Goal: Information Seeking & Learning: Learn about a topic

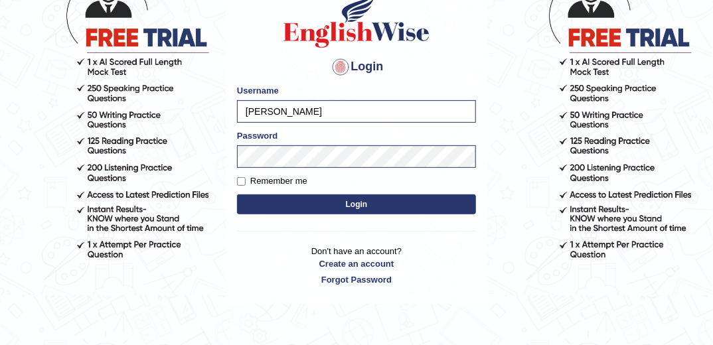
scroll to position [106, 0]
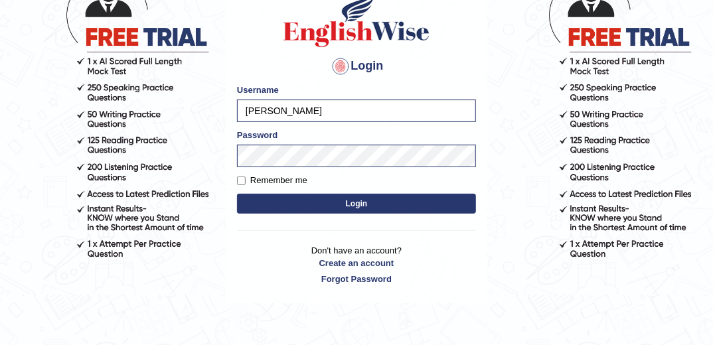
click at [379, 198] on button "Login" at bounding box center [356, 204] width 239 height 20
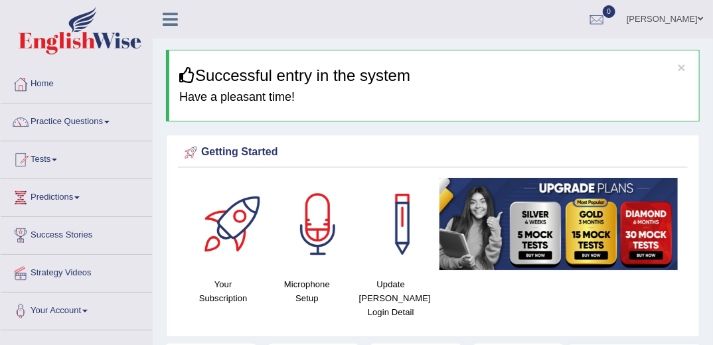
click at [72, 127] on link "Practice Questions" at bounding box center [76, 119] width 151 height 33
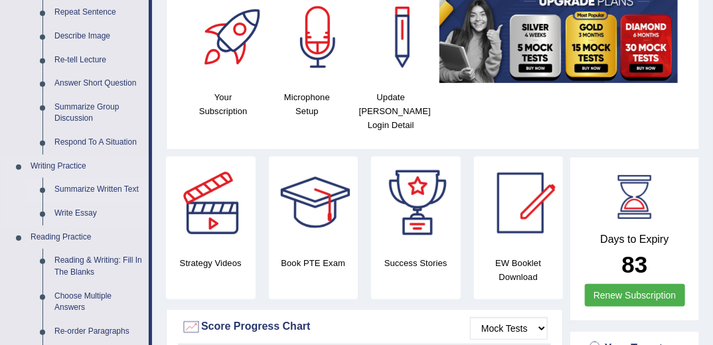
scroll to position [212, 0]
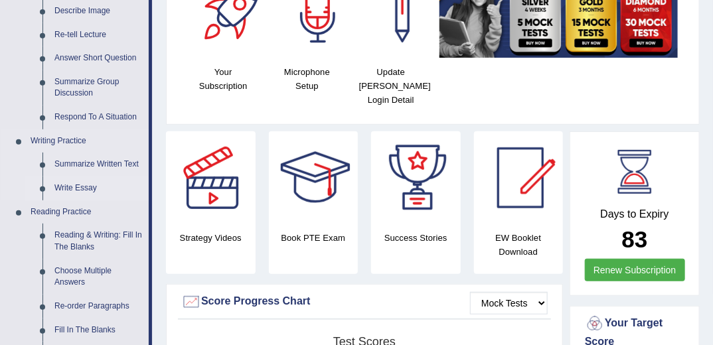
click at [76, 188] on link "Write Essay" at bounding box center [98, 188] width 100 height 24
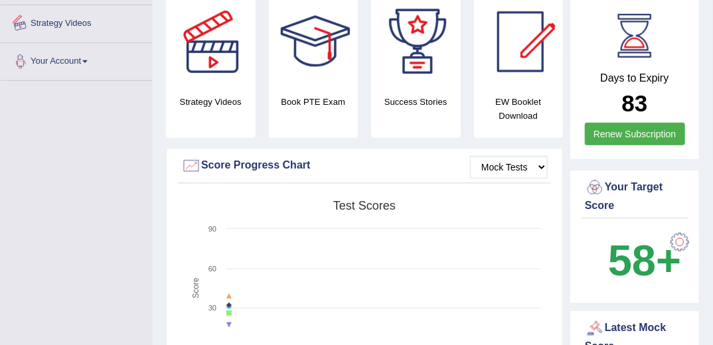
scroll to position [918, 0]
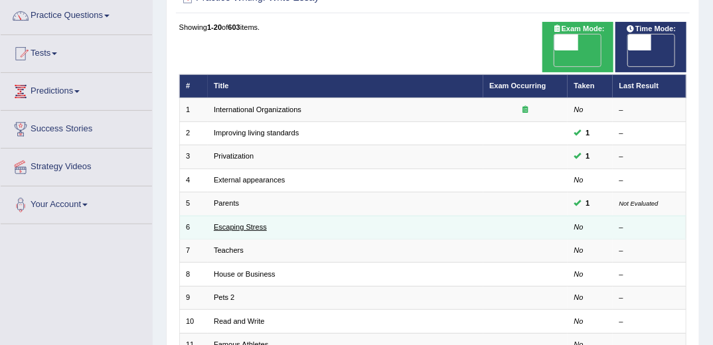
click at [238, 223] on link "Escaping Stress" at bounding box center [240, 227] width 53 height 8
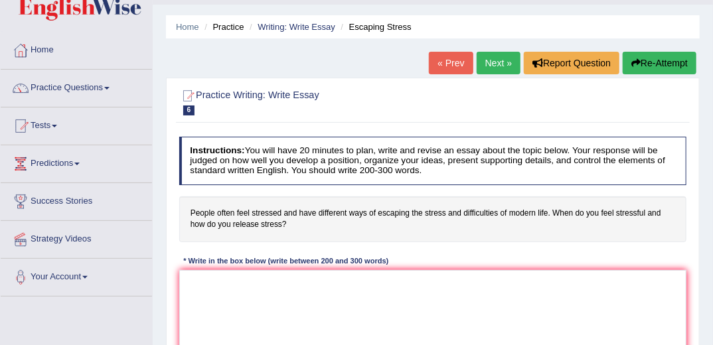
scroll to position [159, 0]
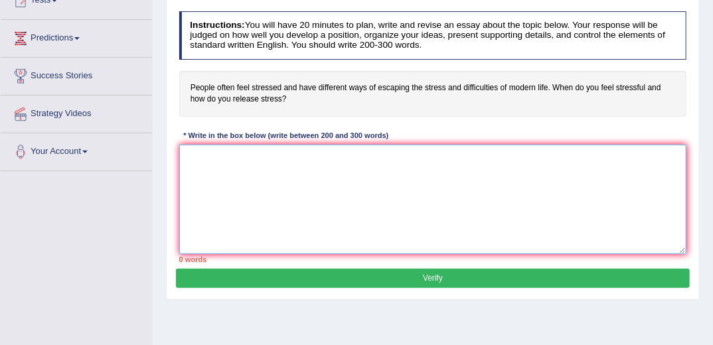
click at [298, 172] on textarea at bounding box center [433, 199] width 508 height 109
click at [257, 185] on textarea at bounding box center [433, 199] width 508 height 109
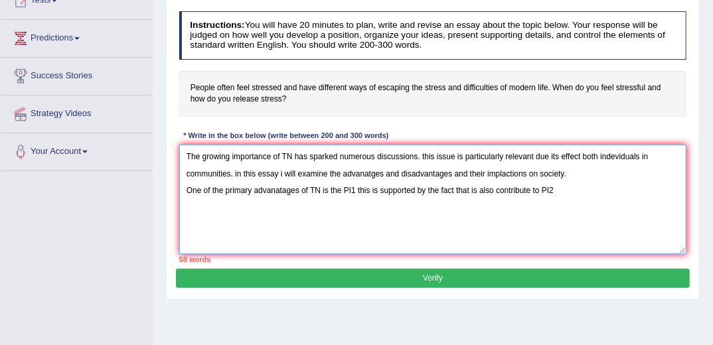
click at [376, 190] on textarea "The growing importance of TN has sparked numerous discussions. this issue is pa…" at bounding box center [433, 199] width 508 height 109
click at [606, 193] on textarea "The growing importance of TN has sparked numerous discussions. this issue is pa…" at bounding box center [433, 199] width 508 height 109
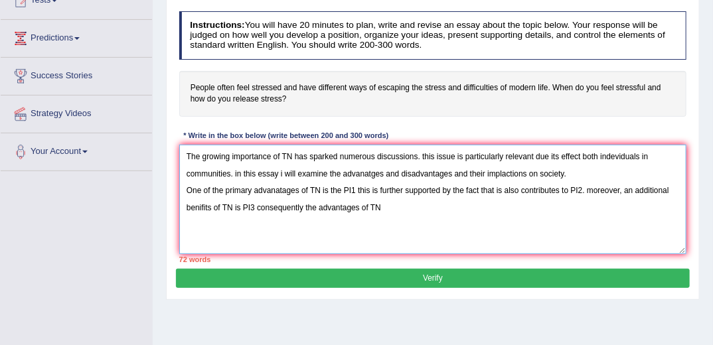
click at [233, 207] on textarea "The growing importance of TN has sparked numerous discussions. this issue is pa…" at bounding box center [433, 199] width 508 height 109
click at [382, 212] on textarea "The growing importance of TN has sparked numerous discussions. this issue is pa…" at bounding box center [433, 199] width 508 height 109
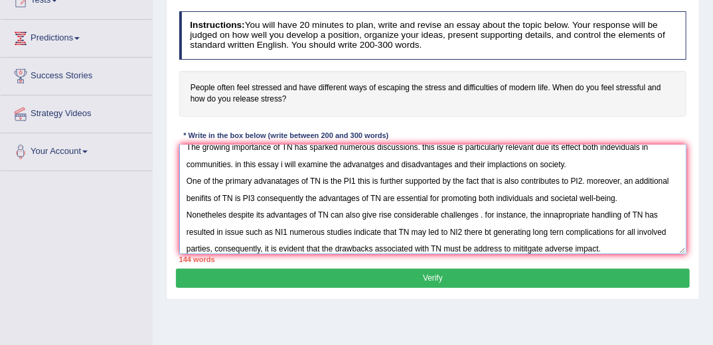
scroll to position [31, 0]
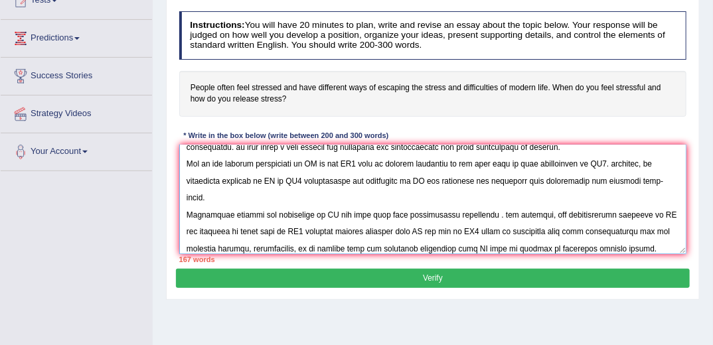
click at [437, 247] on textarea at bounding box center [433, 199] width 508 height 109
click at [663, 247] on textarea at bounding box center [433, 199] width 508 height 109
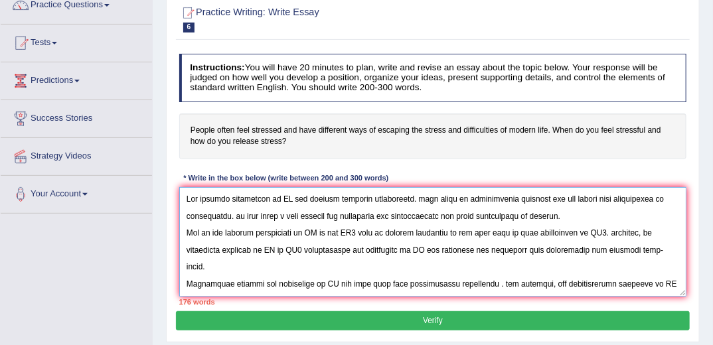
scroll to position [53, 0]
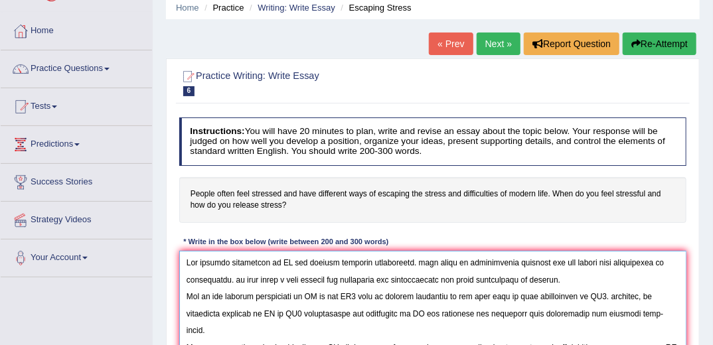
click at [292, 262] on textarea at bounding box center [433, 305] width 508 height 109
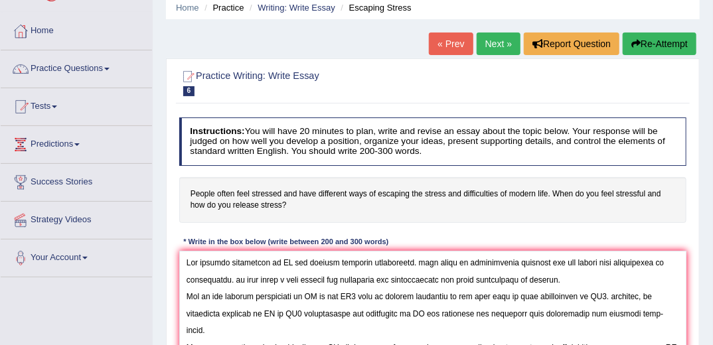
drag, startPoint x: 297, startPoint y: 191, endPoint x: 254, endPoint y: 194, distance: 43.2
click at [254, 194] on h4 "People often feel stressed and have different ways of escaping the stress and d…" at bounding box center [433, 200] width 508 height 46
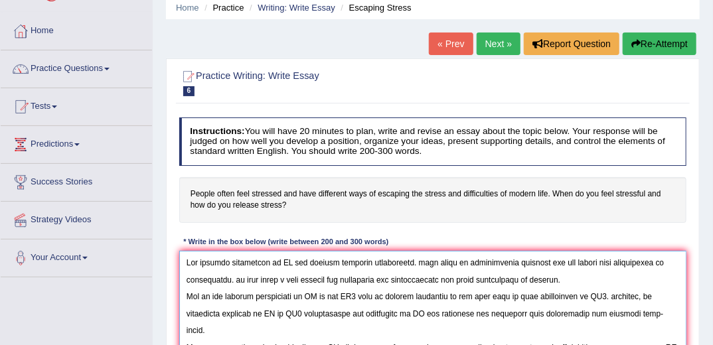
click at [293, 261] on textarea at bounding box center [433, 305] width 508 height 109
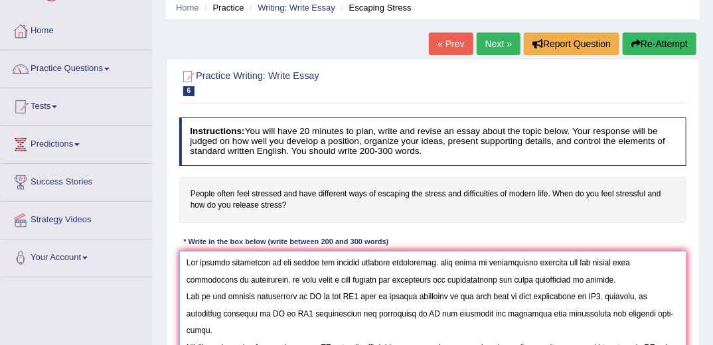
drag, startPoint x: 317, startPoint y: 261, endPoint x: 281, endPoint y: 266, distance: 36.1
click at [281, 266] on textarea at bounding box center [433, 305] width 508 height 109
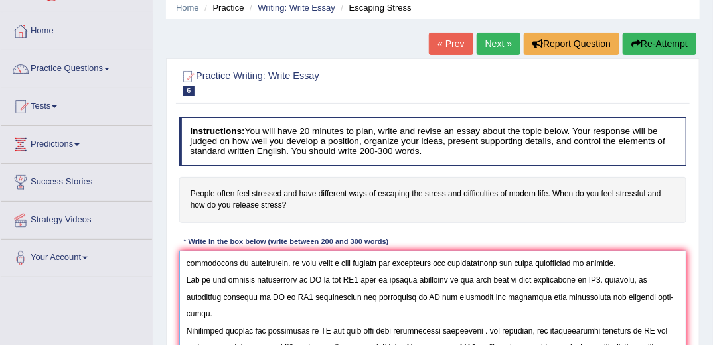
scroll to position [0, 0]
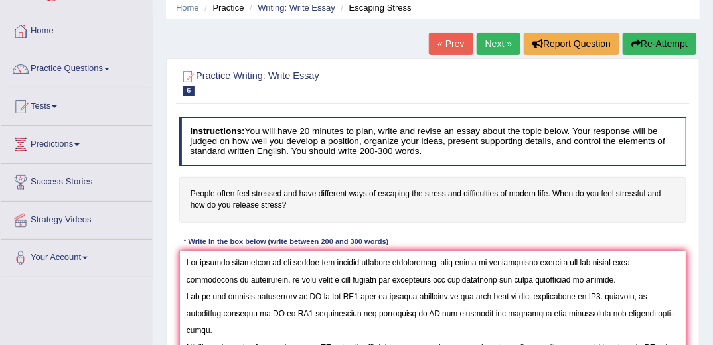
drag, startPoint x: 320, startPoint y: 295, endPoint x: 308, endPoint y: 295, distance: 11.9
click at [308, 295] on textarea at bounding box center [433, 305] width 508 height 109
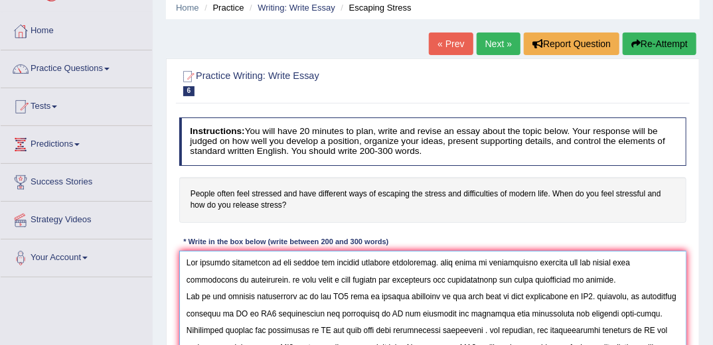
paste textarea "the stress"
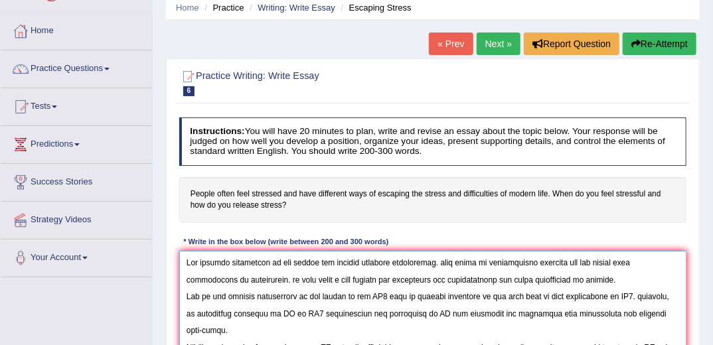
click at [267, 313] on textarea at bounding box center [433, 305] width 508 height 109
paste textarea "the stress"
click at [443, 313] on textarea at bounding box center [433, 305] width 508 height 109
paste textarea "the stress"
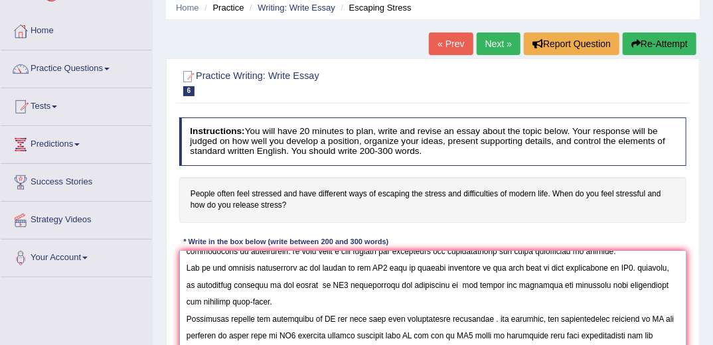
scroll to position [62, 0]
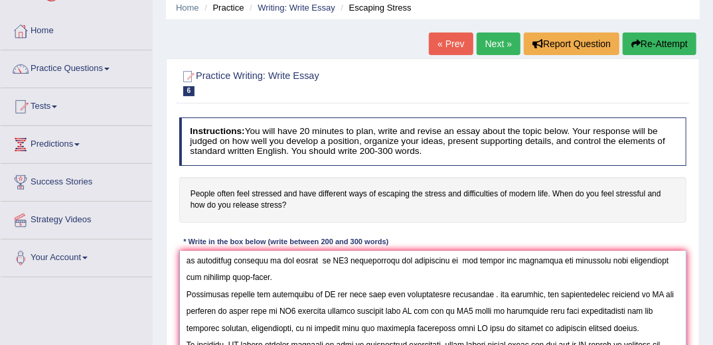
click at [329, 290] on textarea at bounding box center [433, 305] width 508 height 109
paste textarea "the stress"
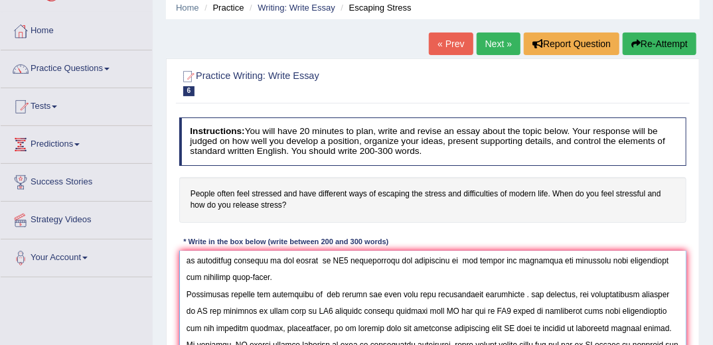
click at [422, 307] on textarea at bounding box center [433, 305] width 508 height 109
paste textarea "the stress"
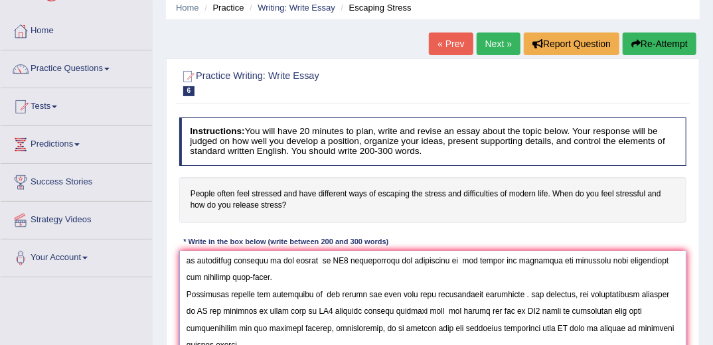
scroll to position [79, 0]
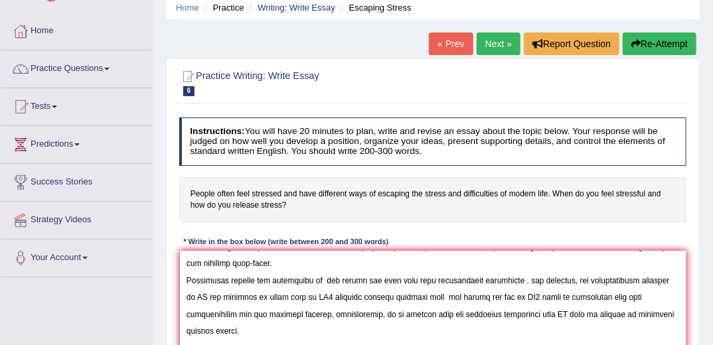
click at [666, 278] on textarea at bounding box center [433, 305] width 508 height 109
paste textarea "the stress"
click at [547, 313] on textarea at bounding box center [433, 305] width 508 height 109
click at [545, 312] on textarea at bounding box center [433, 305] width 508 height 109
paste textarea "the stress"
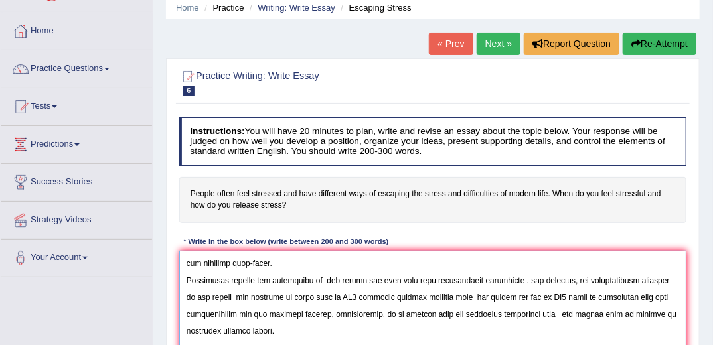
click at [540, 313] on textarea at bounding box center [433, 305] width 508 height 109
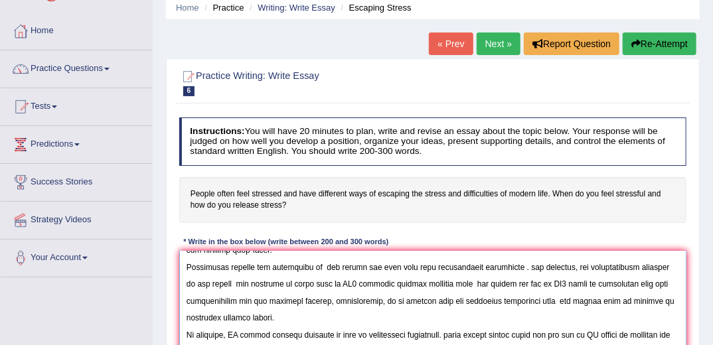
scroll to position [99, 0]
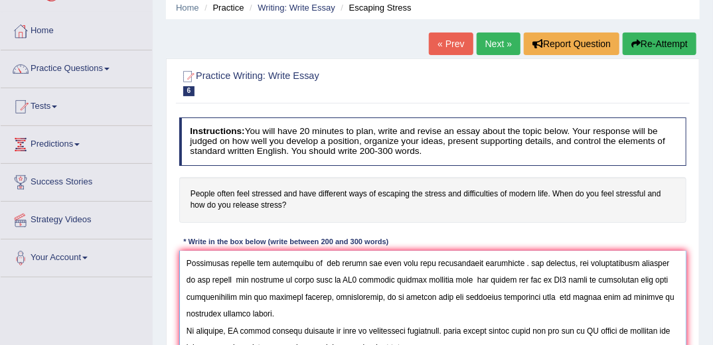
click at [240, 329] on textarea at bounding box center [433, 305] width 508 height 109
paste textarea "the stress"
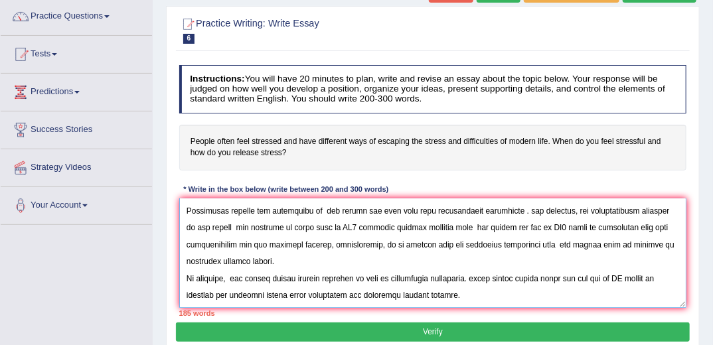
scroll to position [106, 0]
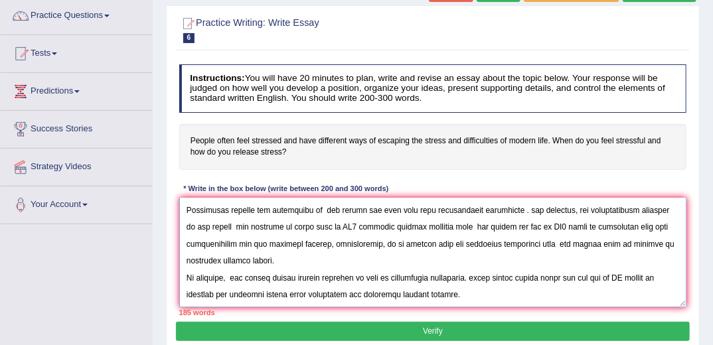
click at [613, 276] on textarea at bounding box center [433, 252] width 508 height 109
paste textarea "the stress"
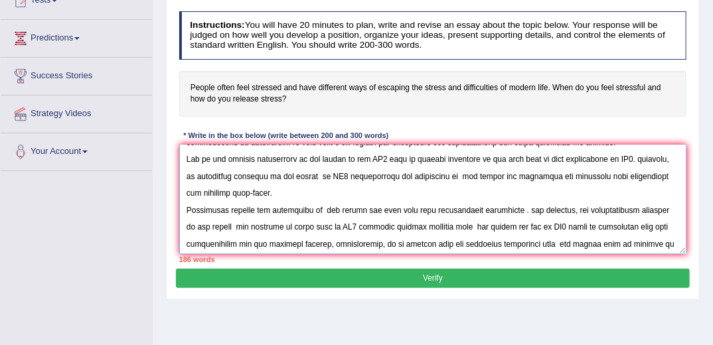
scroll to position [0, 0]
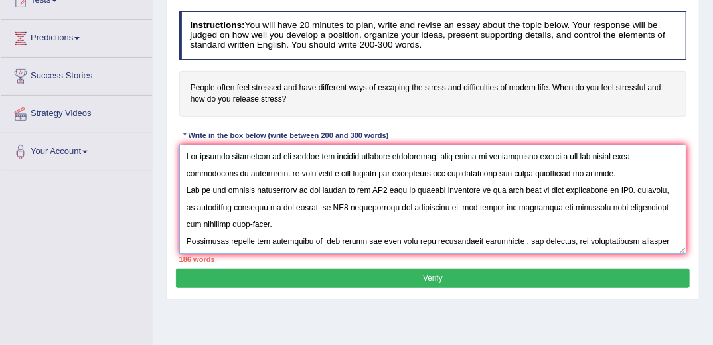
click at [377, 186] on textarea at bounding box center [433, 199] width 508 height 109
click at [377, 189] on textarea at bounding box center [433, 199] width 508 height 109
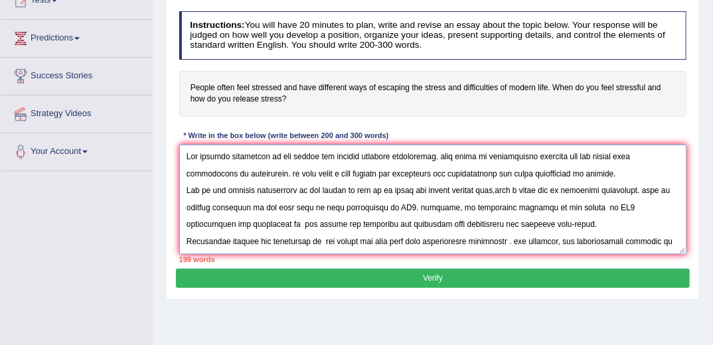
click at [389, 206] on textarea at bounding box center [433, 199] width 508 height 109
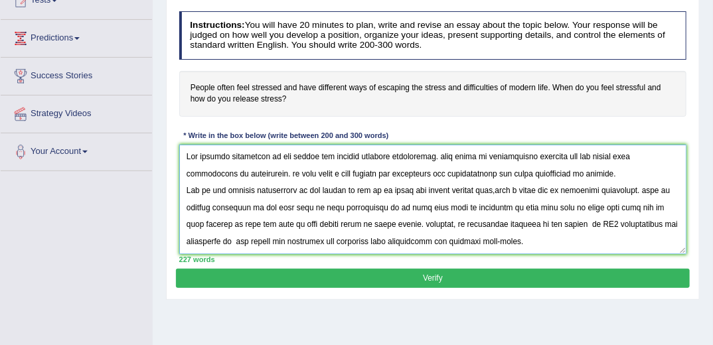
click at [585, 223] on textarea at bounding box center [433, 199] width 508 height 109
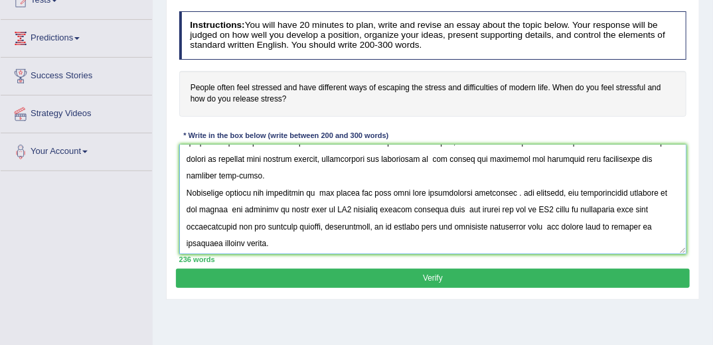
scroll to position [125, 0]
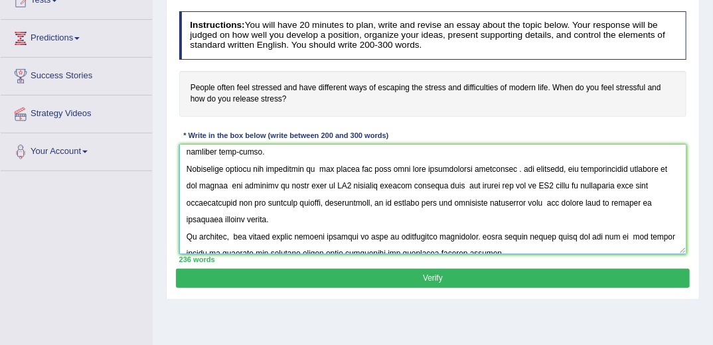
click at [324, 181] on textarea at bounding box center [433, 199] width 508 height 109
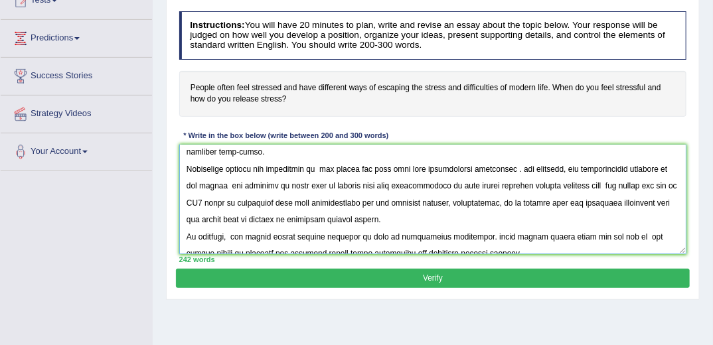
click at [196, 200] on textarea at bounding box center [433, 199] width 508 height 109
click at [285, 202] on textarea at bounding box center [433, 199] width 508 height 109
click at [257, 202] on textarea at bounding box center [433, 199] width 508 height 109
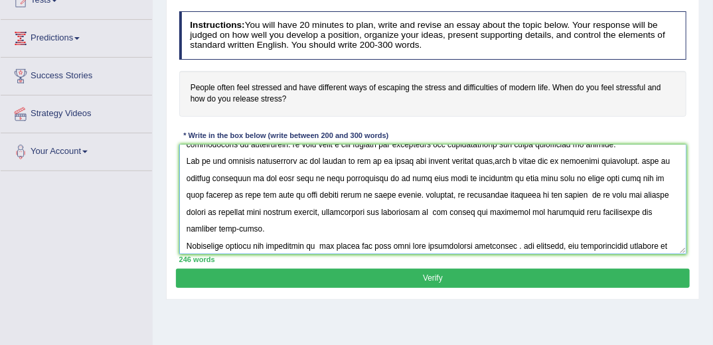
scroll to position [14, 0]
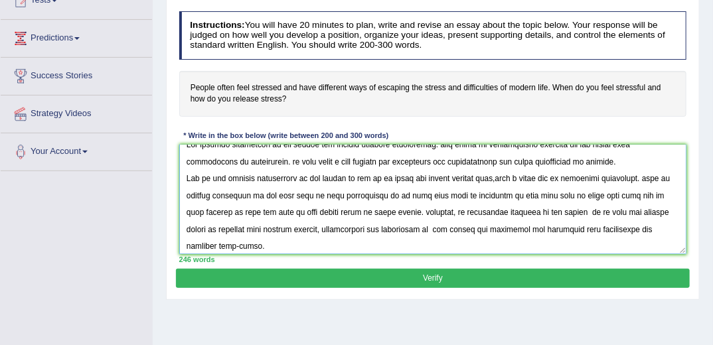
click at [297, 230] on textarea at bounding box center [433, 199] width 508 height 109
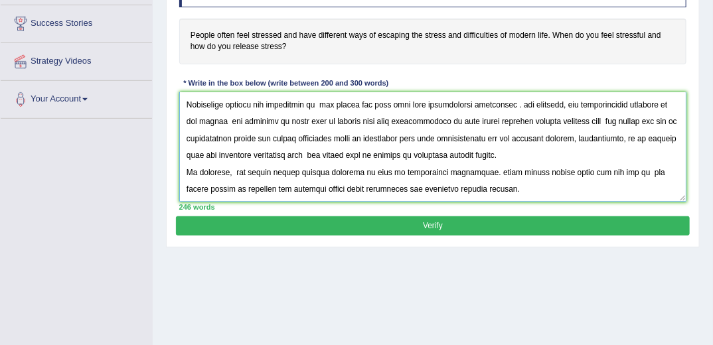
scroll to position [212, 0]
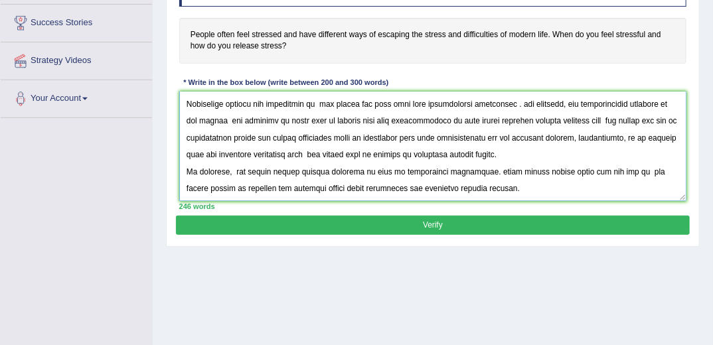
type textarea "The growing importance of the stress has sparked numerous discussions. this iss…"
click at [316, 223] on button "Verify" at bounding box center [432, 225] width 513 height 19
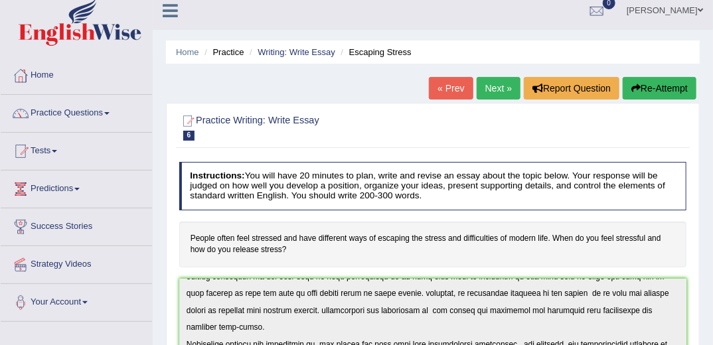
scroll to position [0, 0]
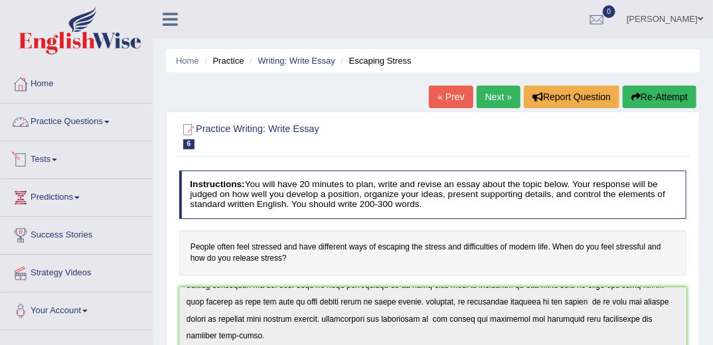
click at [96, 121] on link "Practice Questions" at bounding box center [76, 119] width 151 height 33
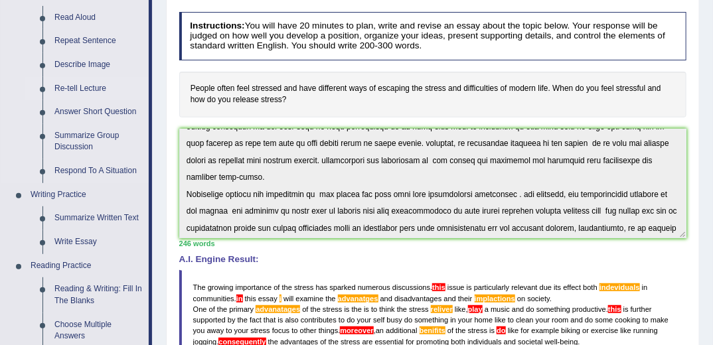
scroll to position [159, 0]
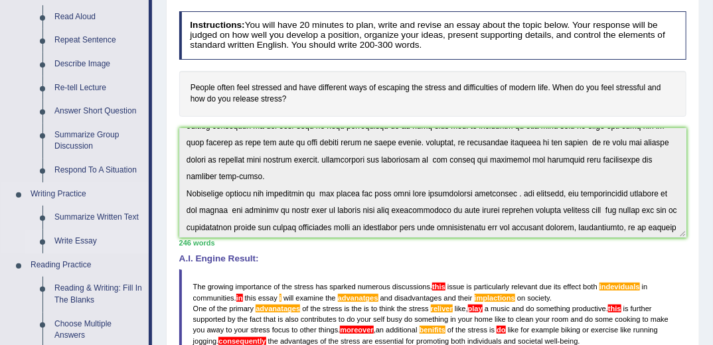
click at [79, 241] on link "Write Essay" at bounding box center [98, 242] width 100 height 24
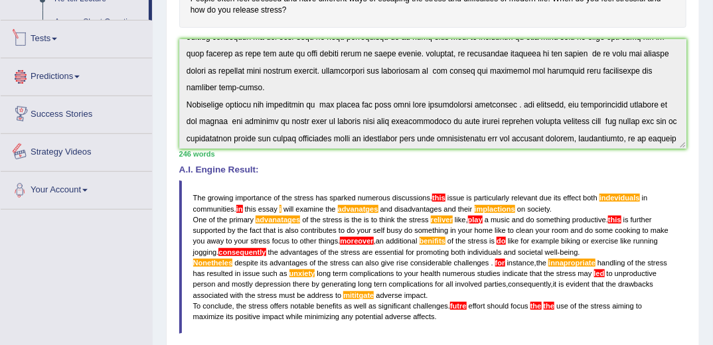
scroll to position [295, 0]
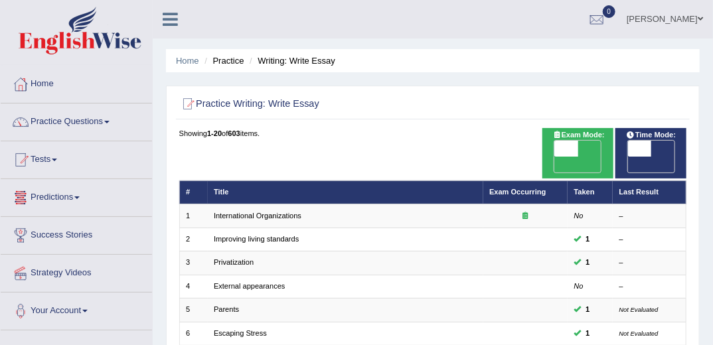
click at [88, 117] on link "Practice Questions" at bounding box center [76, 119] width 151 height 33
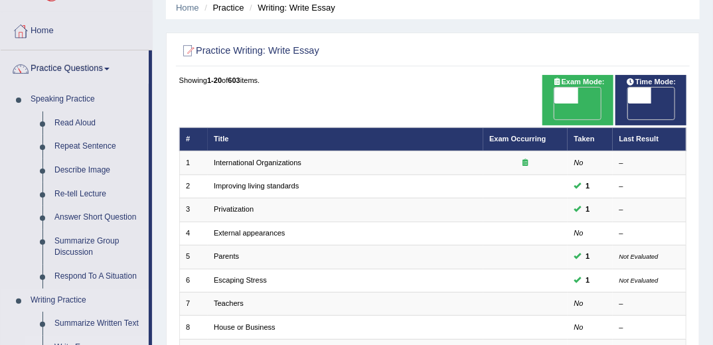
scroll to position [159, 0]
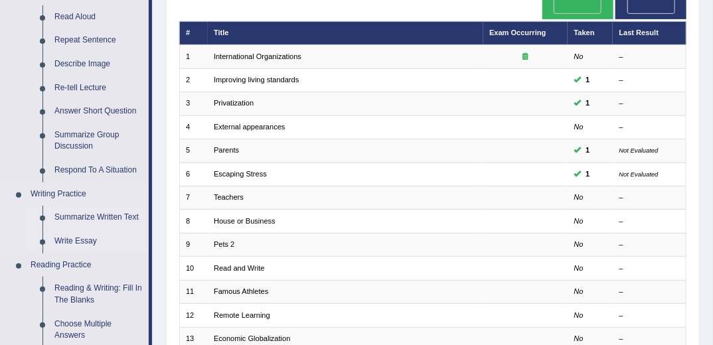
click at [99, 215] on link "Summarize Written Text" at bounding box center [98, 218] width 100 height 24
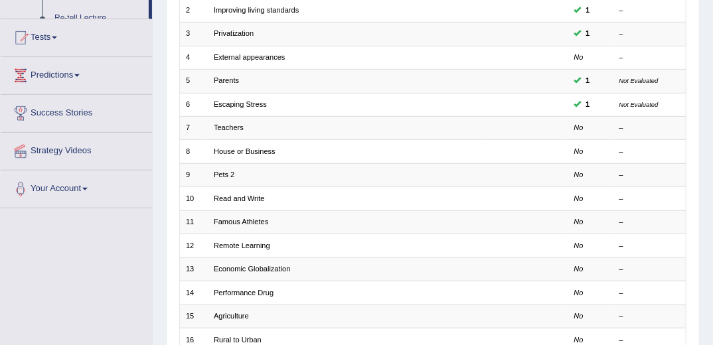
scroll to position [285, 0]
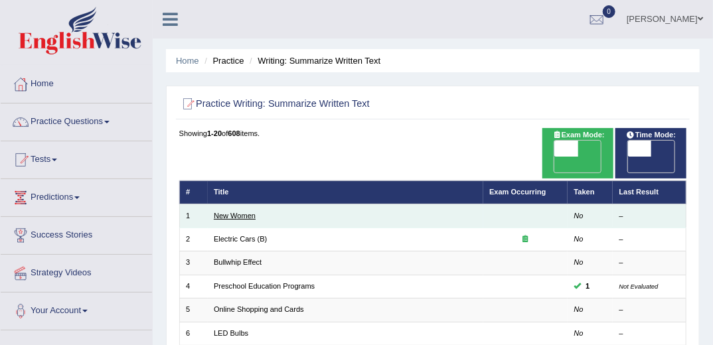
click at [239, 212] on link "New Women" at bounding box center [235, 216] width 42 height 8
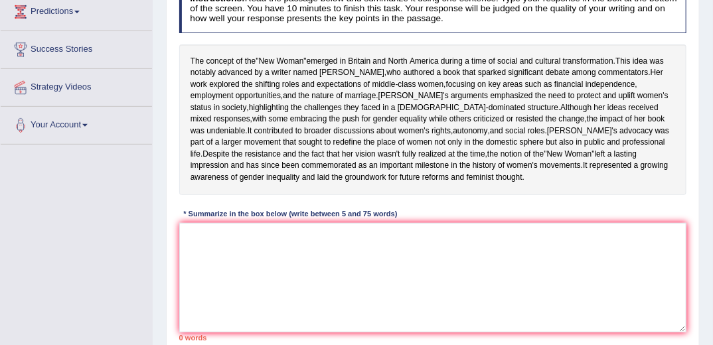
scroll to position [184, 0]
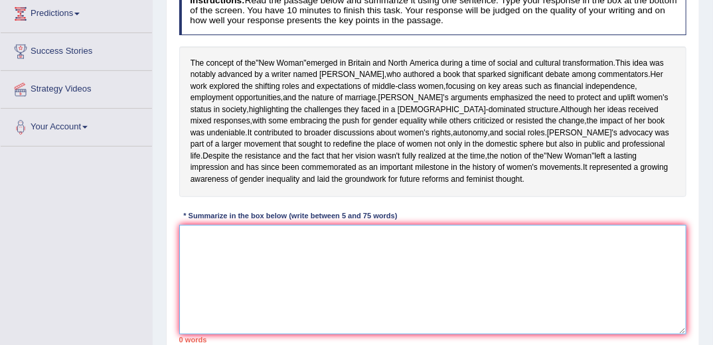
click at [279, 287] on textarea at bounding box center [433, 279] width 508 height 109
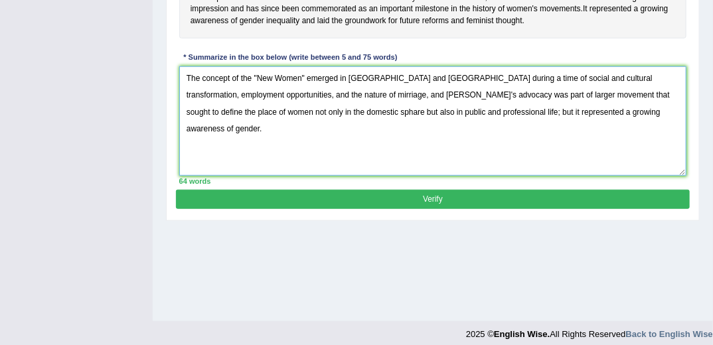
scroll to position [343, 0]
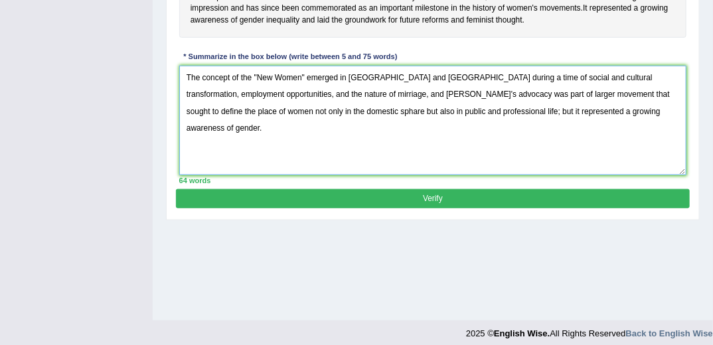
click at [600, 151] on textarea "The concept of the "New Women" emerged in Britain and North America during a ti…" at bounding box center [433, 120] width 508 height 109
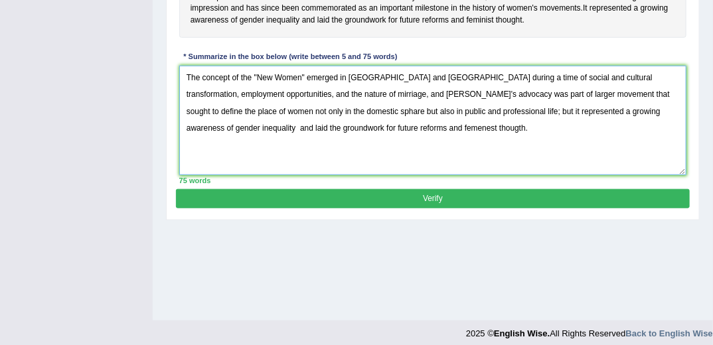
click at [336, 162] on textarea "The concept of the "New Women" emerged in Britain and North America during a ti…" at bounding box center [433, 120] width 508 height 109
click at [326, 159] on textarea "The concept of the "New Women" emerged in Britain and North America during a ti…" at bounding box center [433, 120] width 508 height 109
type textarea "The concept of the "New Women" emerged in Britain and North America during a ti…"
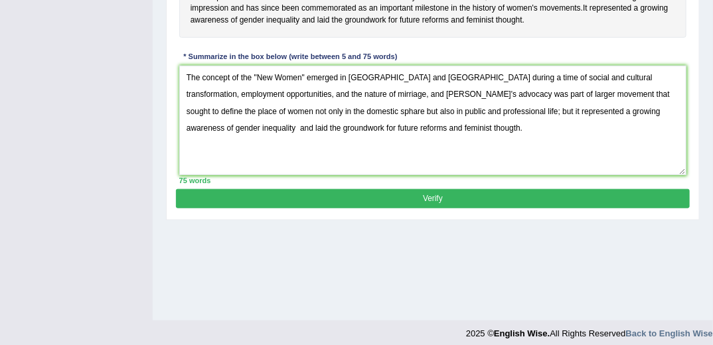
click at [387, 208] on button "Verify" at bounding box center [432, 198] width 513 height 19
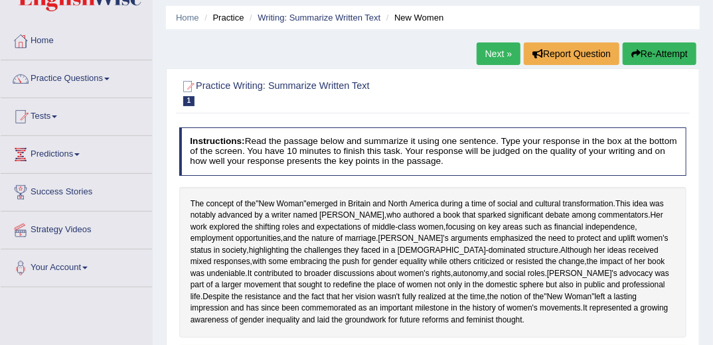
scroll to position [0, 0]
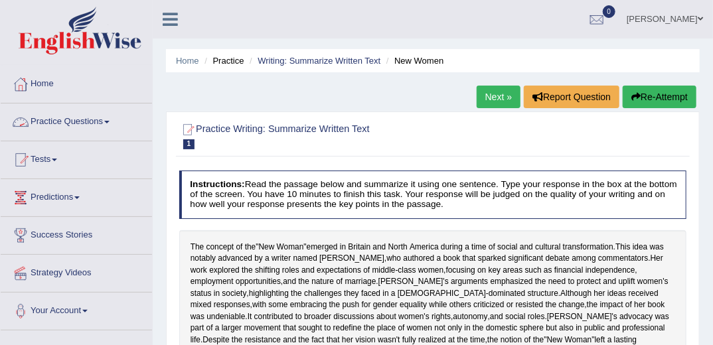
click at [92, 118] on link "Practice Questions" at bounding box center [76, 119] width 151 height 33
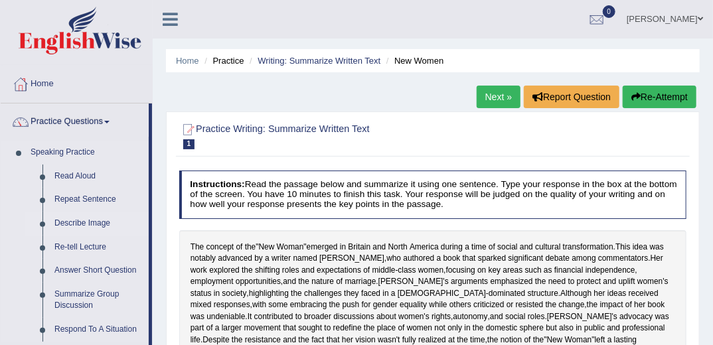
click at [69, 224] on link "Describe Image" at bounding box center [98, 224] width 100 height 24
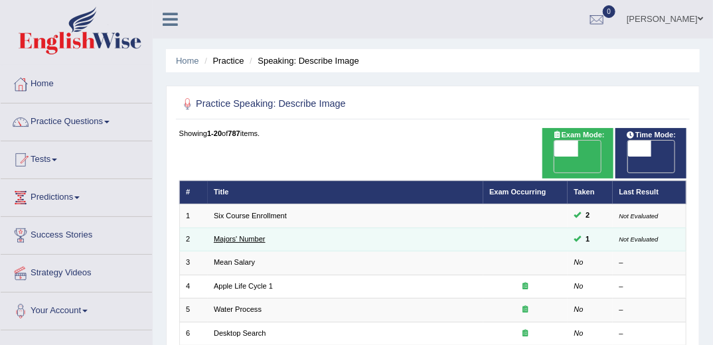
click at [238, 235] on link "Majors' Number" at bounding box center [240, 239] width 52 height 8
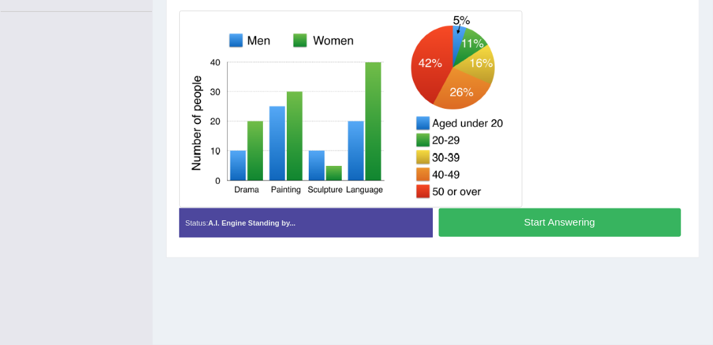
scroll to position [265, 0]
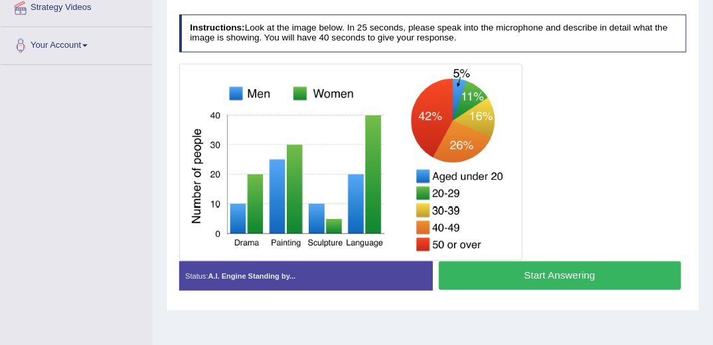
click at [503, 273] on button "Start Answering" at bounding box center [560, 275] width 242 height 29
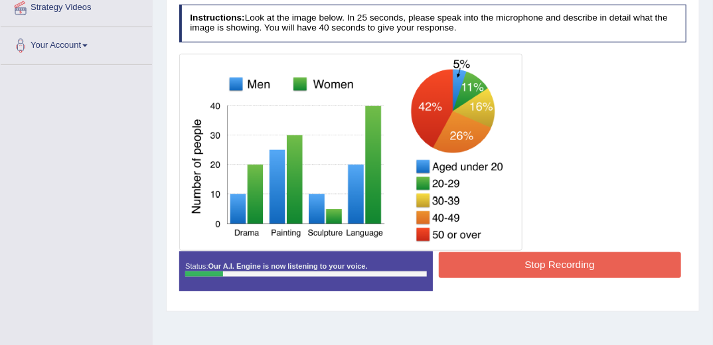
click at [504, 267] on button "Stop Recording" at bounding box center [560, 265] width 242 height 26
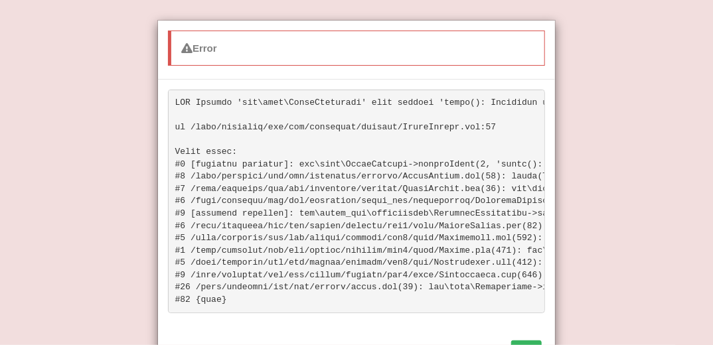
scroll to position [58, 0]
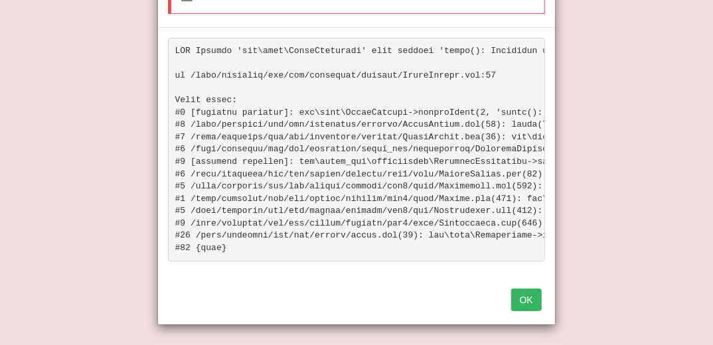
click at [519, 294] on button "OK" at bounding box center [526, 300] width 31 height 23
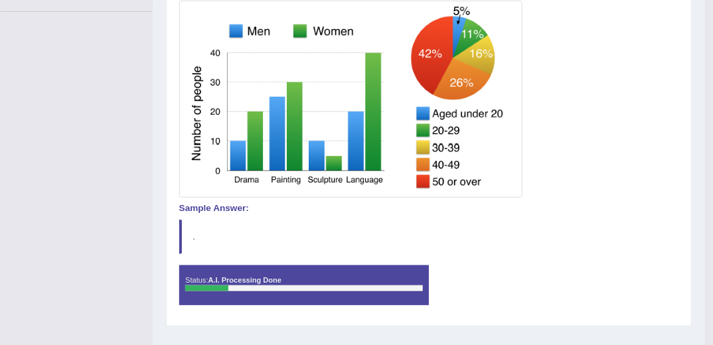
scroll to position [159, 0]
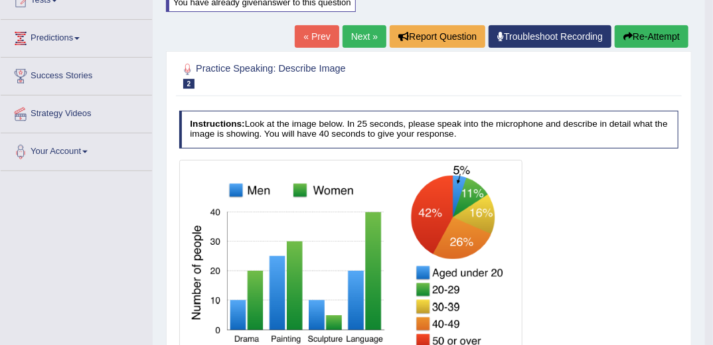
click at [634, 32] on button "Re-Attempt" at bounding box center [651, 36] width 74 height 23
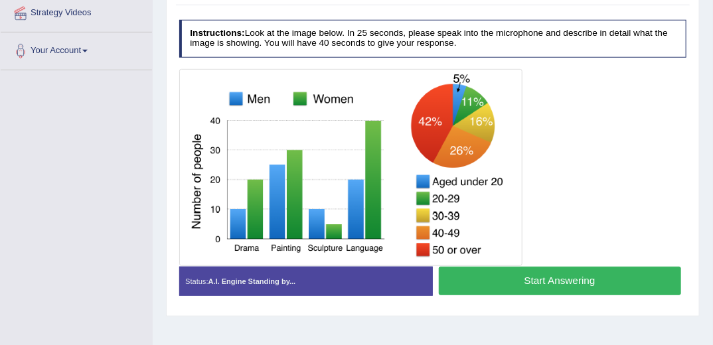
scroll to position [265, 0]
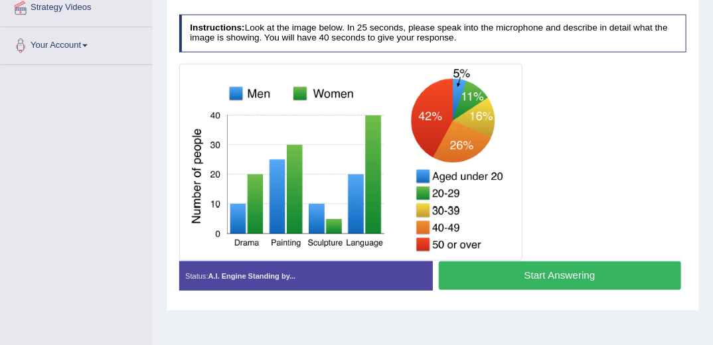
click at [550, 269] on button "Start Answering" at bounding box center [560, 275] width 242 height 29
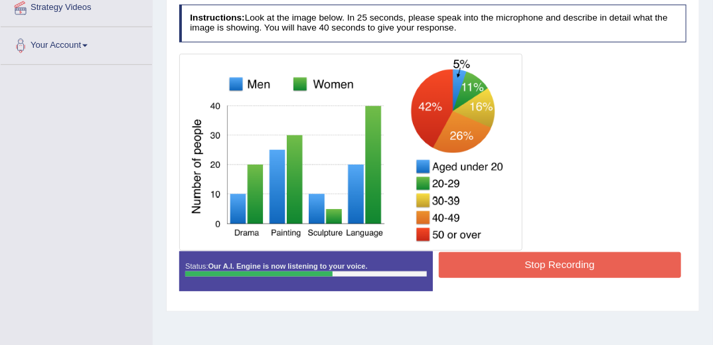
click at [508, 269] on button "Stop Recording" at bounding box center [560, 265] width 242 height 26
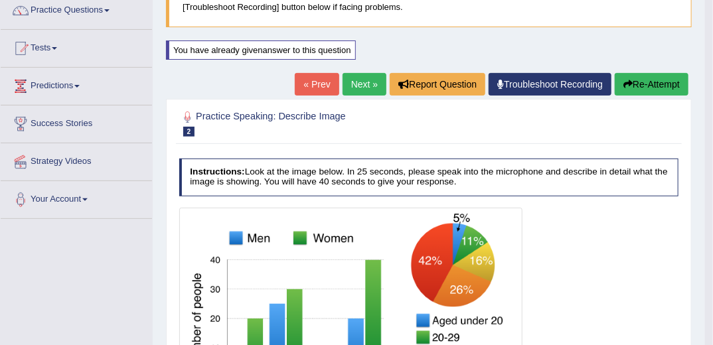
scroll to position [53, 0]
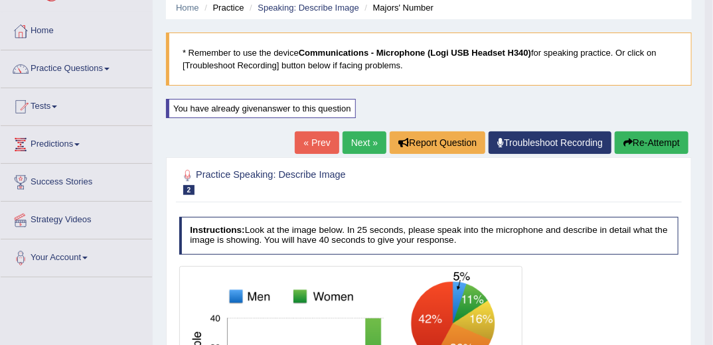
click at [642, 139] on button "Re-Attempt" at bounding box center [651, 142] width 74 height 23
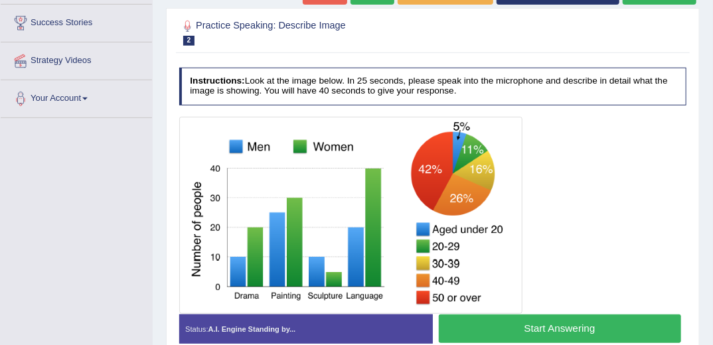
scroll to position [265, 0]
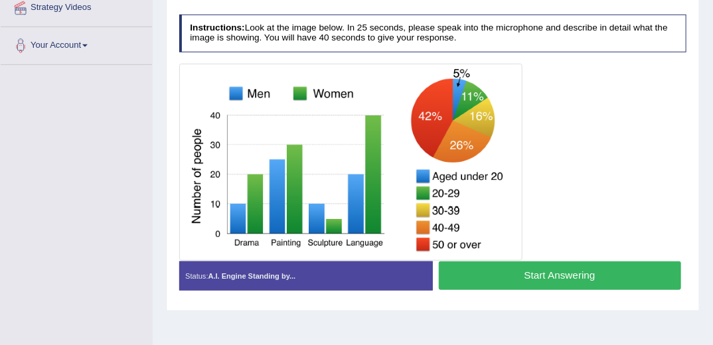
click at [560, 273] on button "Start Answering" at bounding box center [560, 275] width 242 height 29
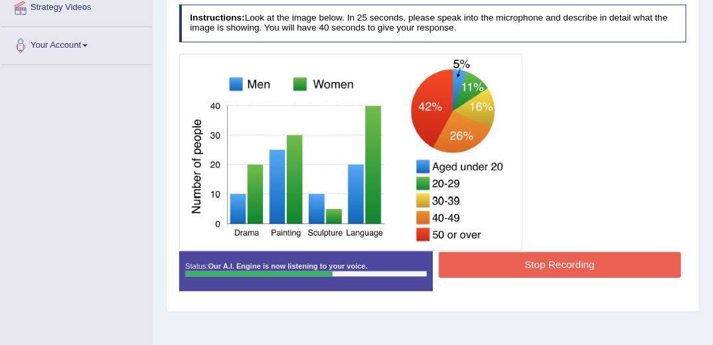
click at [524, 269] on button "Stop Recording" at bounding box center [560, 265] width 242 height 26
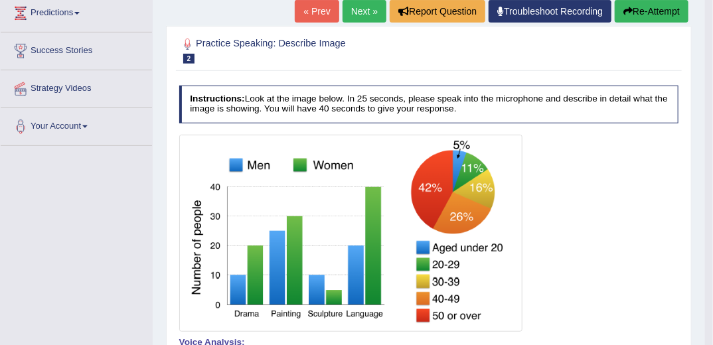
scroll to position [159, 0]
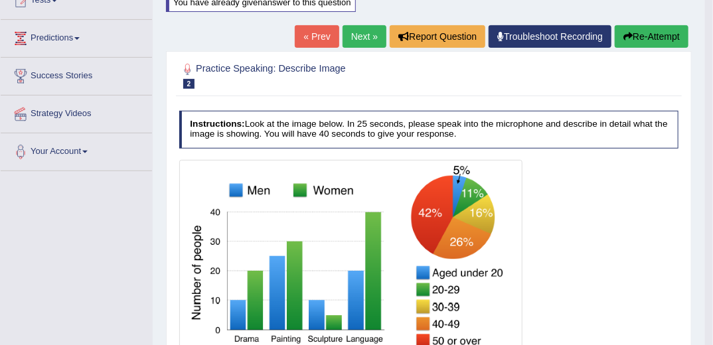
click at [628, 32] on icon "button" at bounding box center [627, 36] width 9 height 9
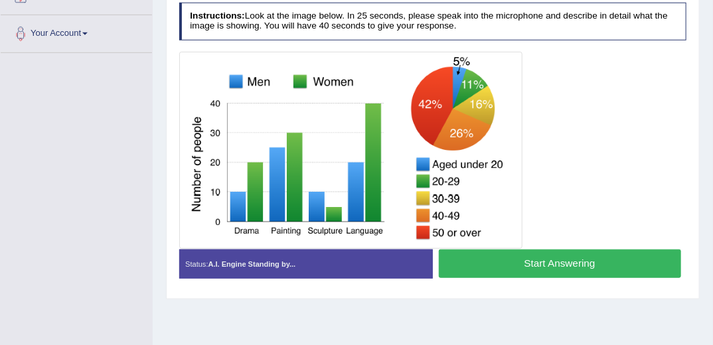
scroll to position [290, 0]
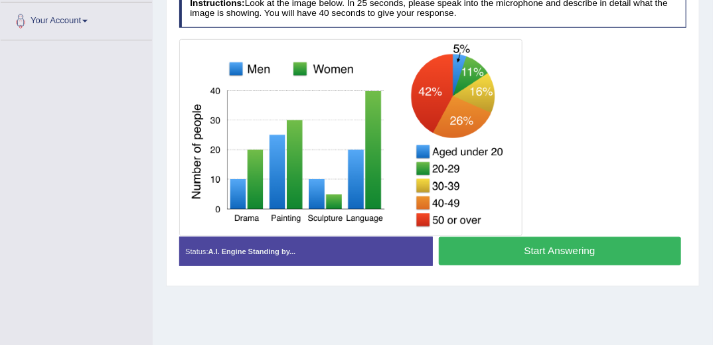
click at [529, 249] on button "Start Answering" at bounding box center [560, 251] width 242 height 29
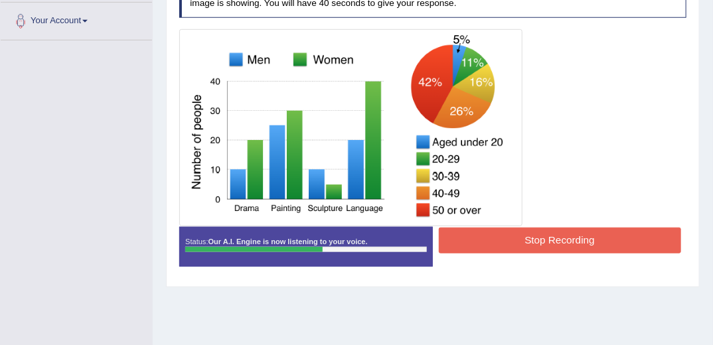
click at [549, 241] on button "Stop Recording" at bounding box center [560, 241] width 242 height 26
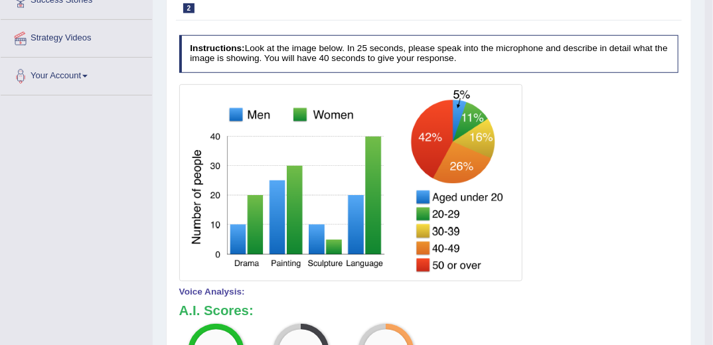
scroll to position [184, 0]
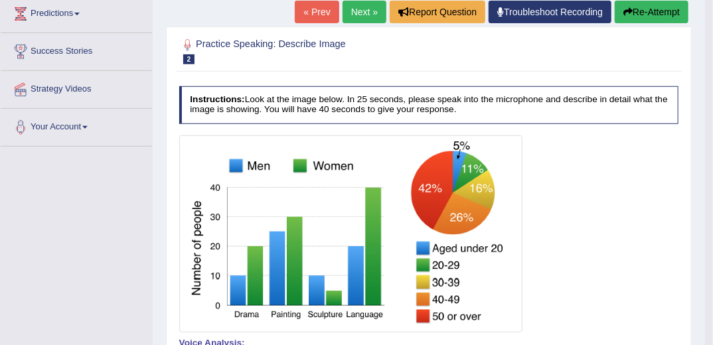
click at [640, 9] on button "Re-Attempt" at bounding box center [651, 12] width 74 height 23
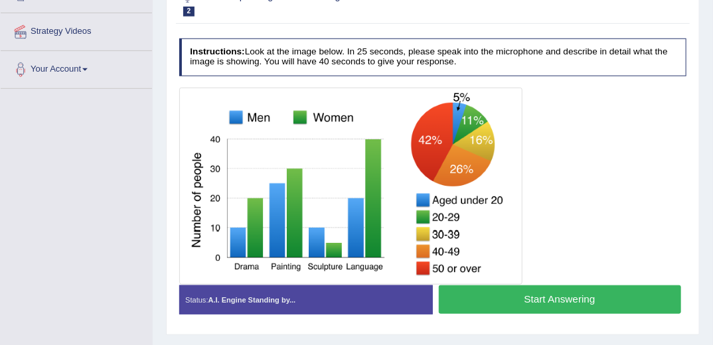
scroll to position [295, 0]
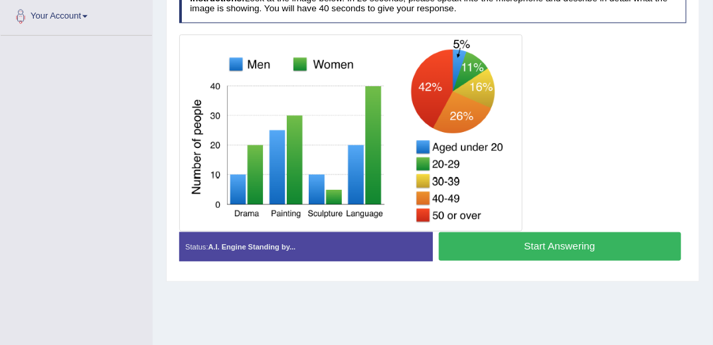
click at [495, 241] on button "Start Answering" at bounding box center [560, 246] width 242 height 29
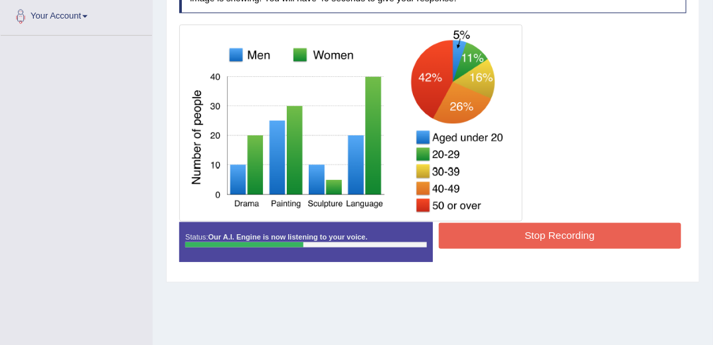
click at [506, 236] on button "Stop Recording" at bounding box center [560, 236] width 242 height 26
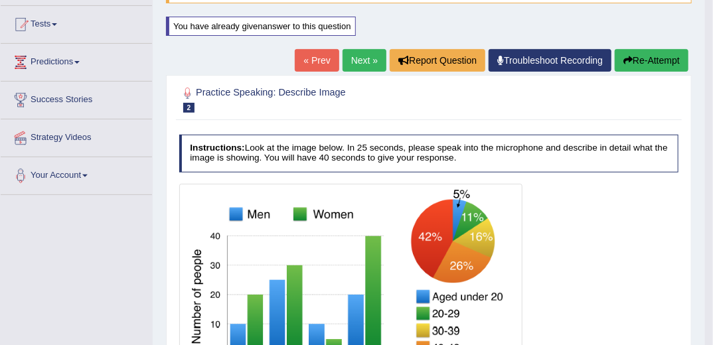
scroll to position [135, 0]
click at [651, 64] on button "Re-Attempt" at bounding box center [651, 60] width 74 height 23
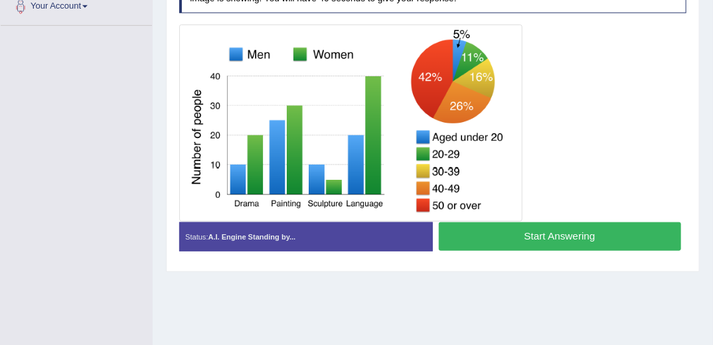
drag, startPoint x: 551, startPoint y: 236, endPoint x: 549, endPoint y: 255, distance: 18.7
click at [551, 238] on button "Start Answering" at bounding box center [560, 236] width 242 height 29
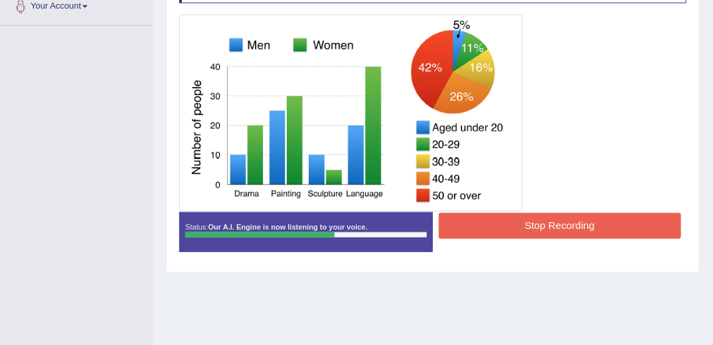
click at [512, 228] on button "Stop Recording" at bounding box center [560, 226] width 242 height 26
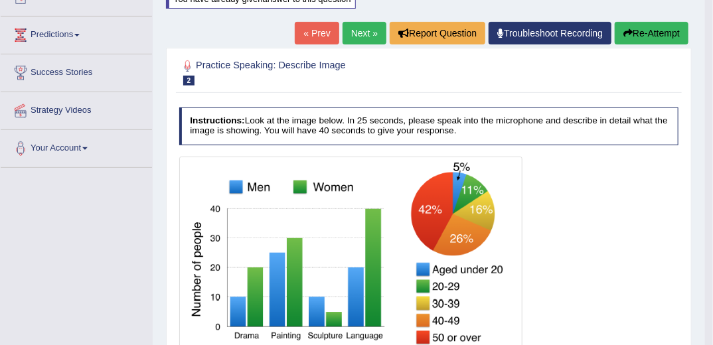
scroll to position [92, 0]
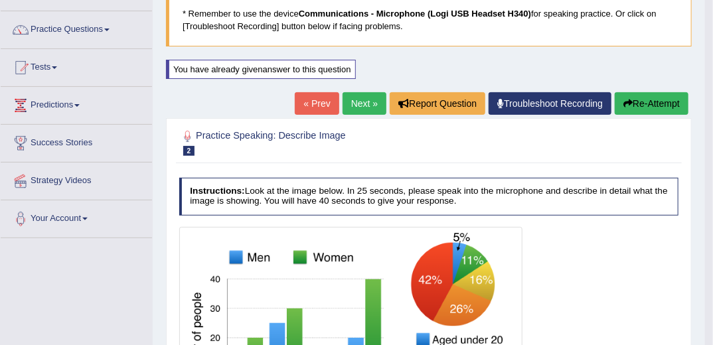
drag, startPoint x: 640, startPoint y: 101, endPoint x: 533, endPoint y: 185, distance: 136.0
click at [640, 101] on button "Re-Attempt" at bounding box center [651, 103] width 74 height 23
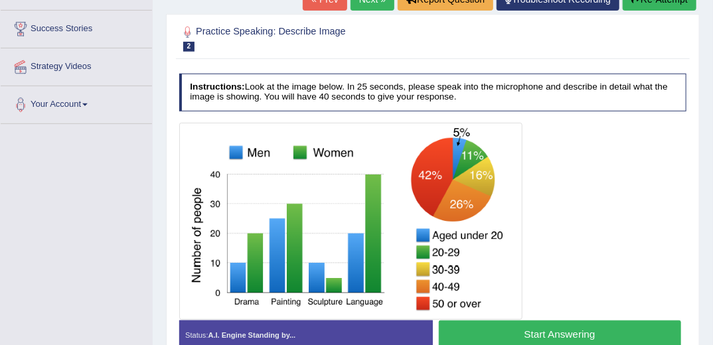
scroll to position [305, 0]
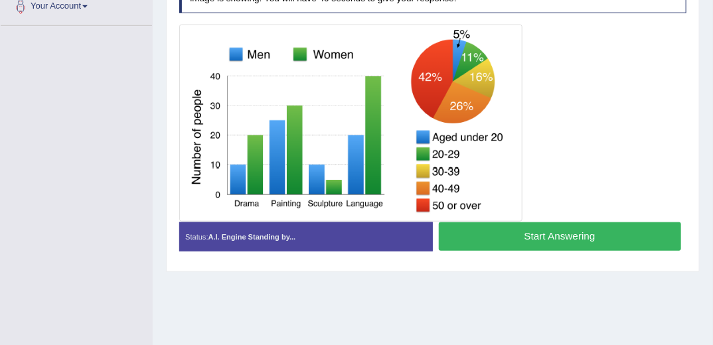
click at [507, 226] on button "Start Answering" at bounding box center [560, 236] width 242 height 29
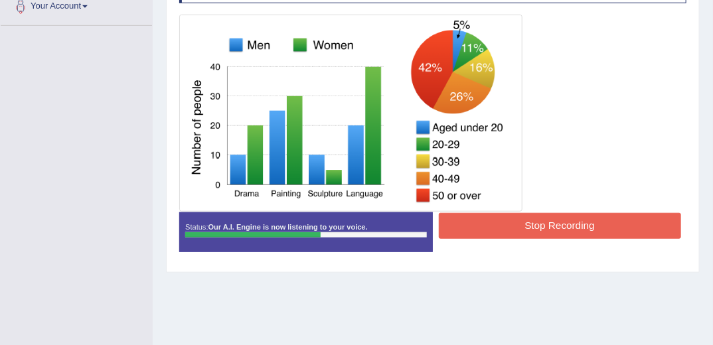
click at [468, 225] on button "Stop Recording" at bounding box center [560, 226] width 242 height 26
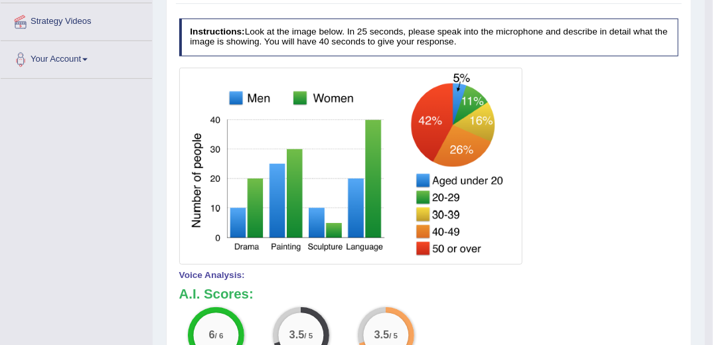
scroll to position [145, 0]
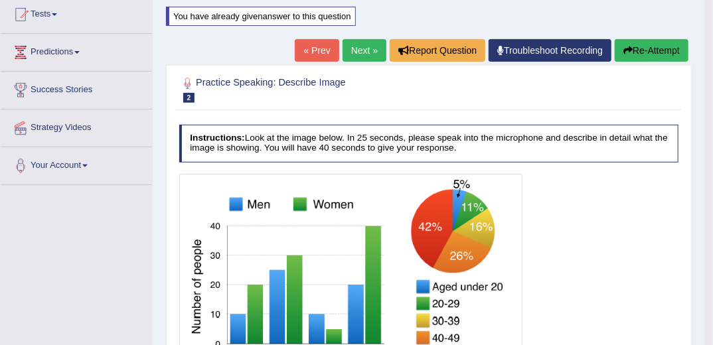
click at [632, 52] on button "Re-Attempt" at bounding box center [651, 50] width 74 height 23
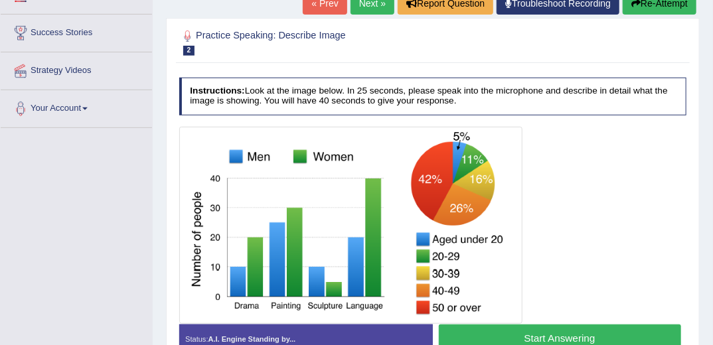
scroll to position [255, 0]
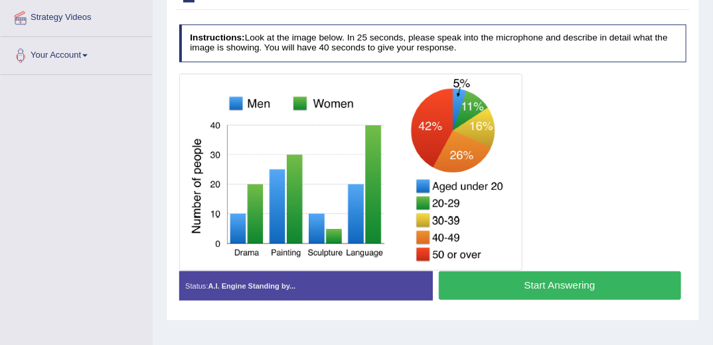
click at [545, 281] on button "Start Answering" at bounding box center [560, 285] width 242 height 29
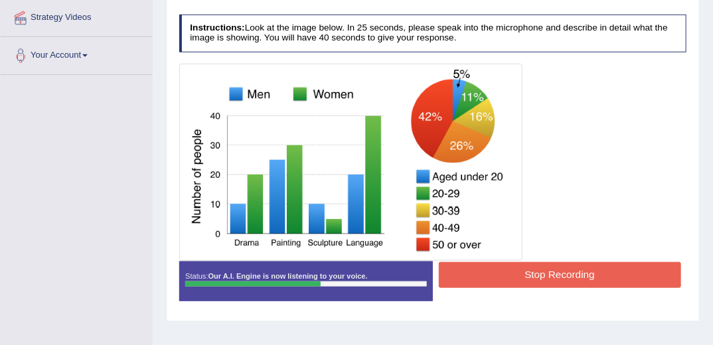
click at [504, 265] on button "Stop Recording" at bounding box center [560, 275] width 242 height 26
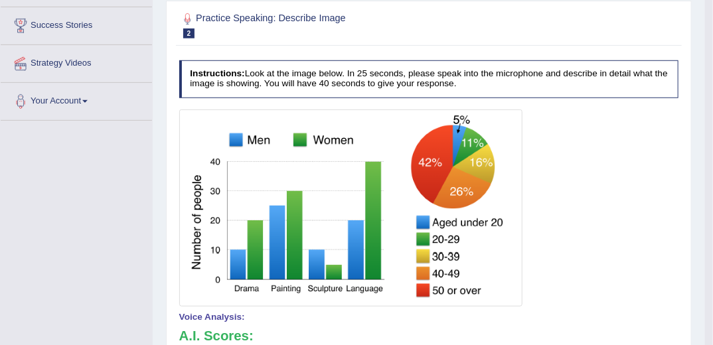
scroll to position [149, 0]
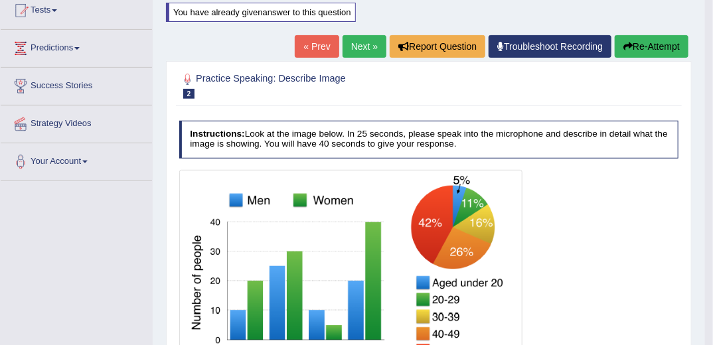
click at [649, 50] on button "Re-Attempt" at bounding box center [651, 46] width 74 height 23
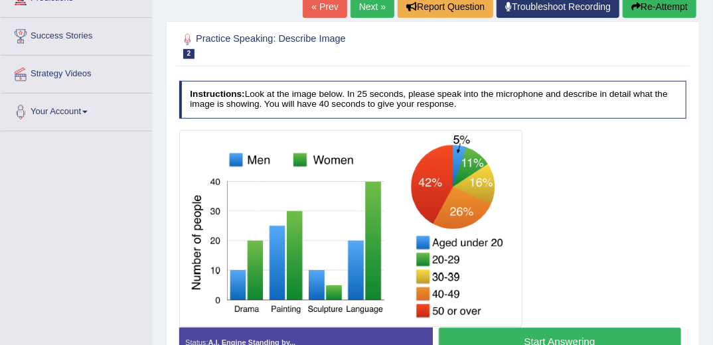
scroll to position [324, 0]
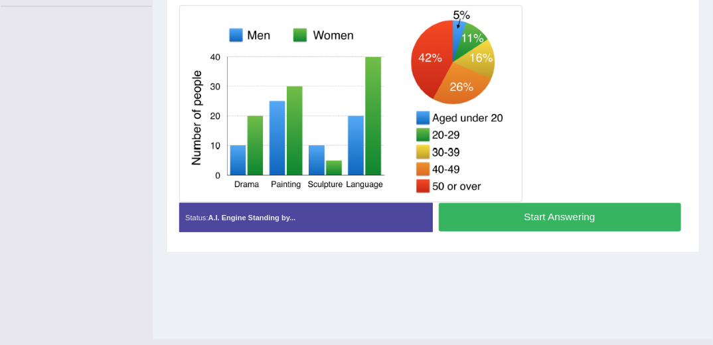
click at [517, 216] on button "Start Answering" at bounding box center [560, 217] width 242 height 29
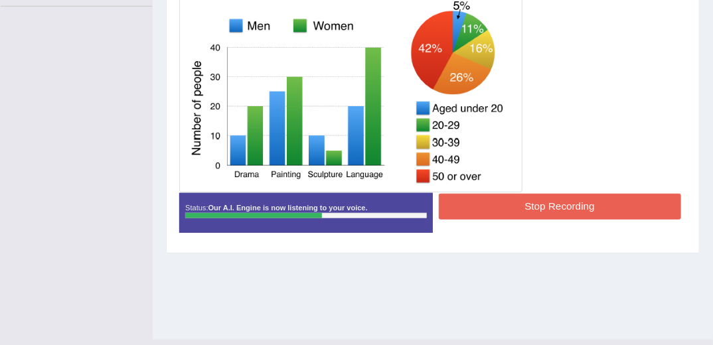
click at [476, 206] on button "Stop Recording" at bounding box center [560, 207] width 242 height 26
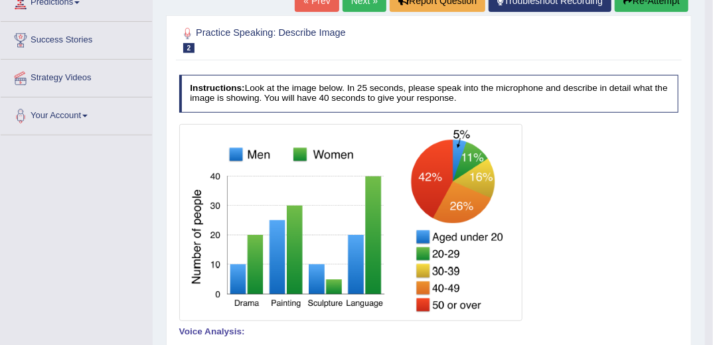
scroll to position [165, 0]
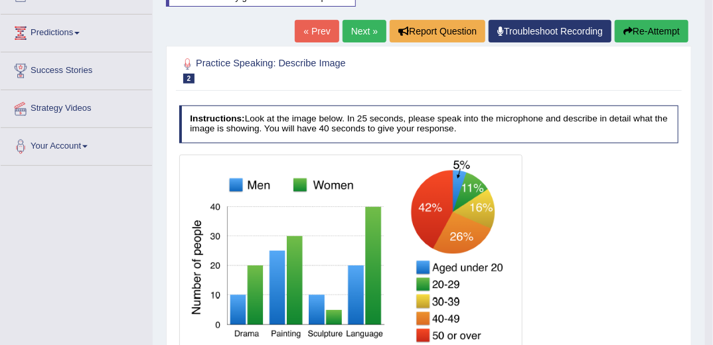
click at [634, 36] on button "Re-Attempt" at bounding box center [651, 31] width 74 height 23
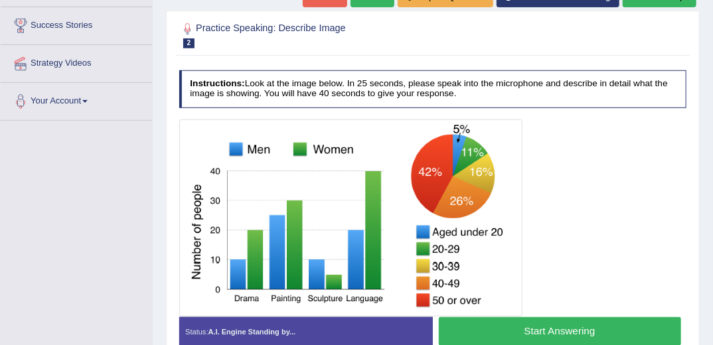
scroll to position [295, 0]
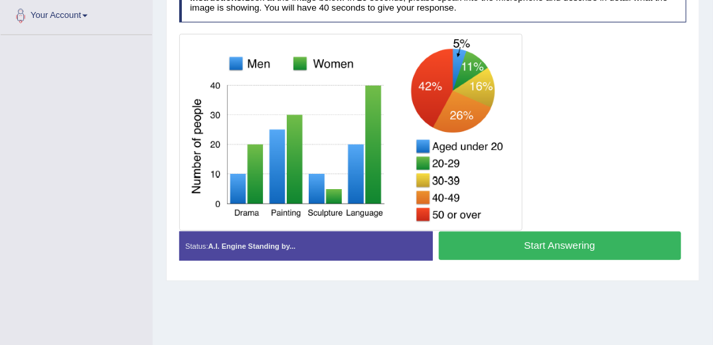
click at [496, 252] on button "Start Answering" at bounding box center [560, 246] width 242 height 29
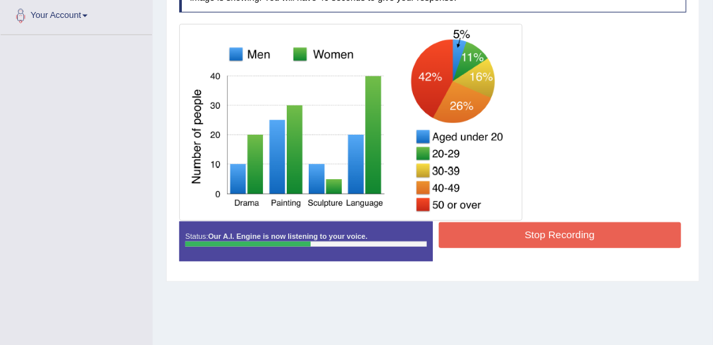
click at [483, 234] on button "Stop Recording" at bounding box center [560, 235] width 242 height 26
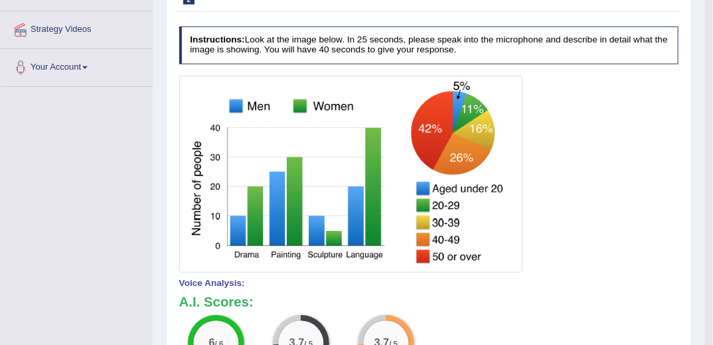
scroll to position [136, 0]
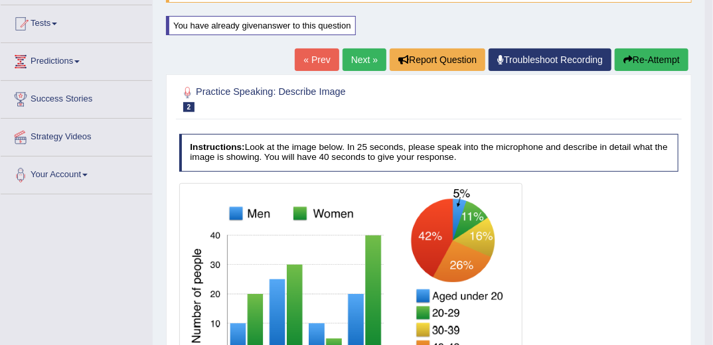
click at [640, 64] on button "Re-Attempt" at bounding box center [651, 59] width 74 height 23
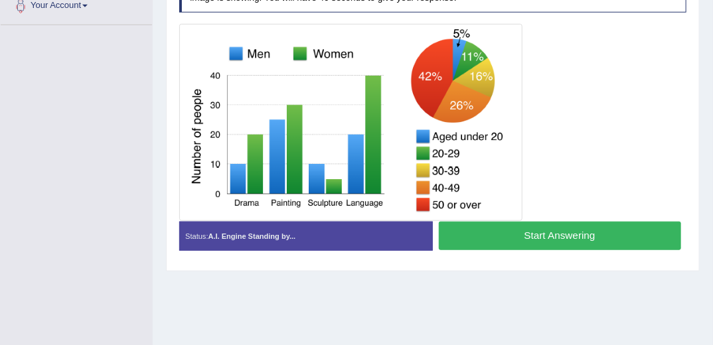
scroll to position [305, 0]
click at [520, 233] on button "Start Answering" at bounding box center [560, 236] width 242 height 29
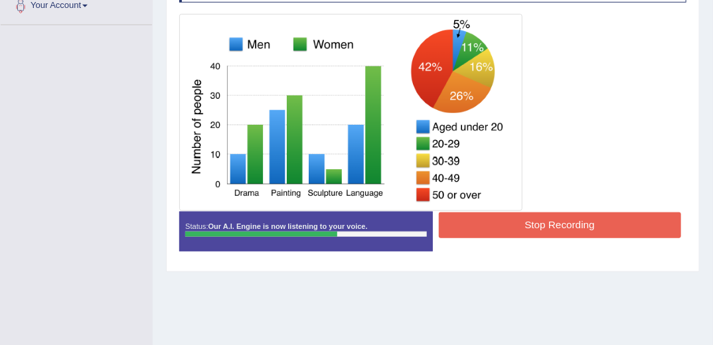
click at [520, 226] on button "Stop Recording" at bounding box center [560, 225] width 242 height 26
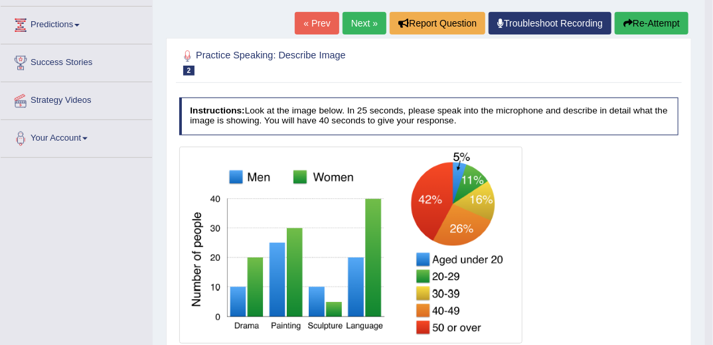
scroll to position [146, 0]
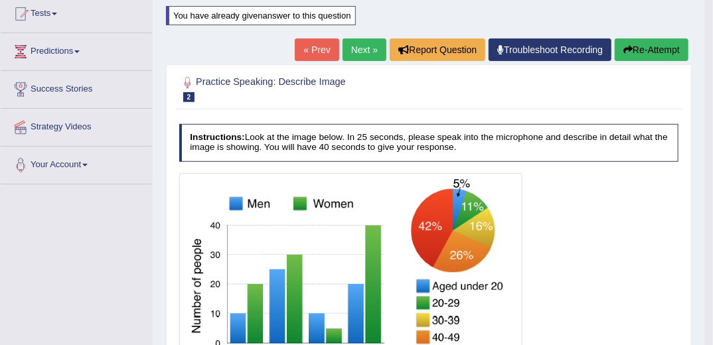
click at [637, 50] on button "Re-Attempt" at bounding box center [651, 49] width 74 height 23
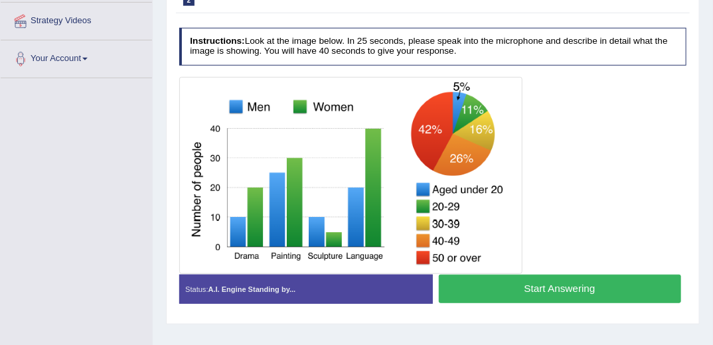
scroll to position [257, 0]
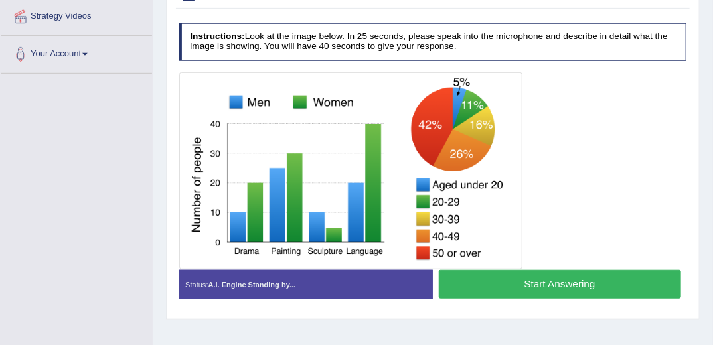
click at [538, 276] on button "Start Answering" at bounding box center [560, 284] width 242 height 29
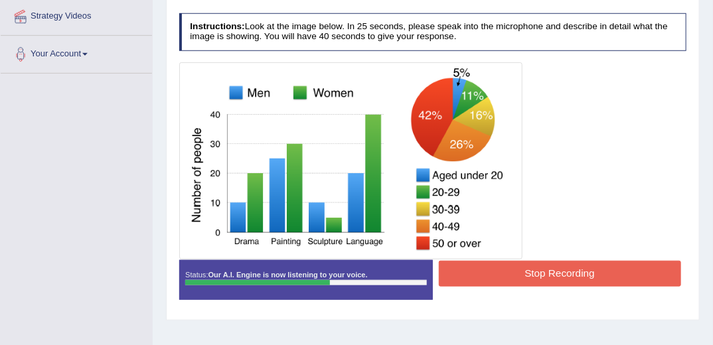
click at [529, 279] on button "Stop Recording" at bounding box center [560, 274] width 242 height 26
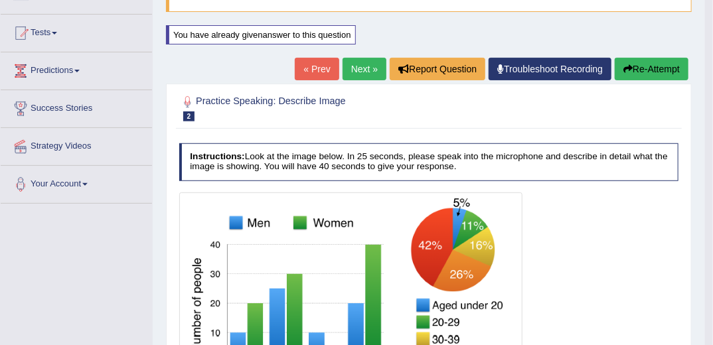
scroll to position [44, 0]
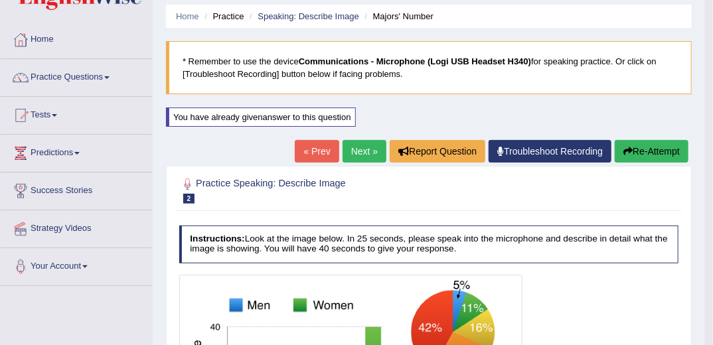
click at [640, 153] on button "Re-Attempt" at bounding box center [651, 151] width 74 height 23
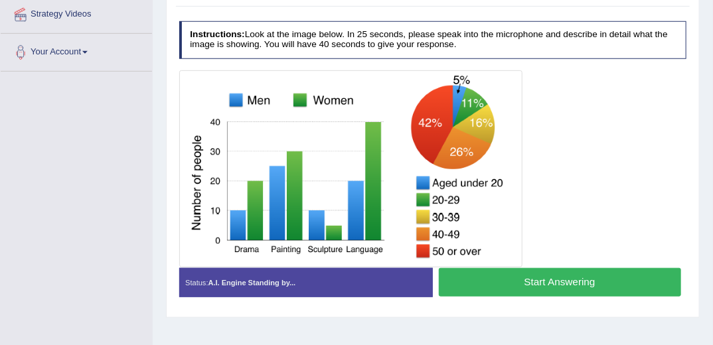
scroll to position [310, 0]
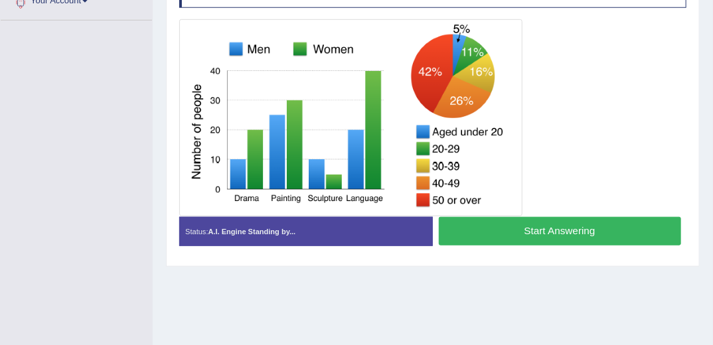
click at [517, 235] on button "Start Answering" at bounding box center [560, 231] width 242 height 29
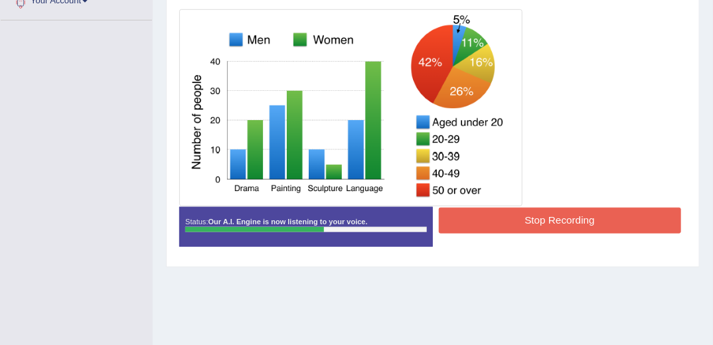
click at [544, 220] on button "Stop Recording" at bounding box center [560, 221] width 242 height 26
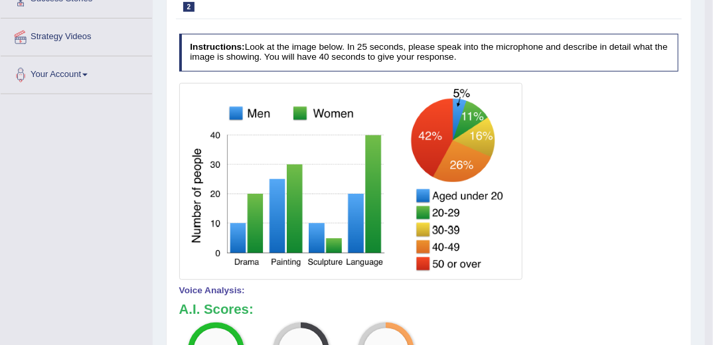
scroll to position [151, 0]
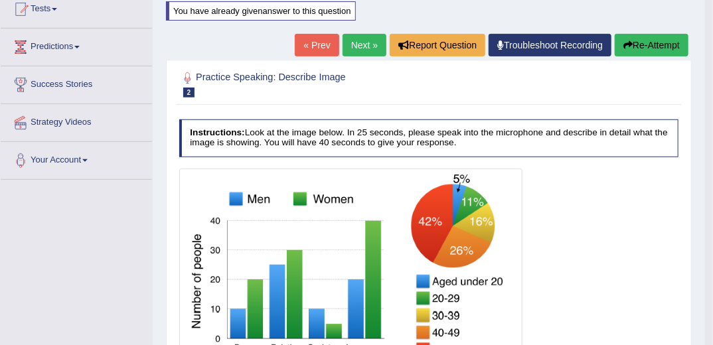
click at [648, 47] on button "Re-Attempt" at bounding box center [651, 45] width 74 height 23
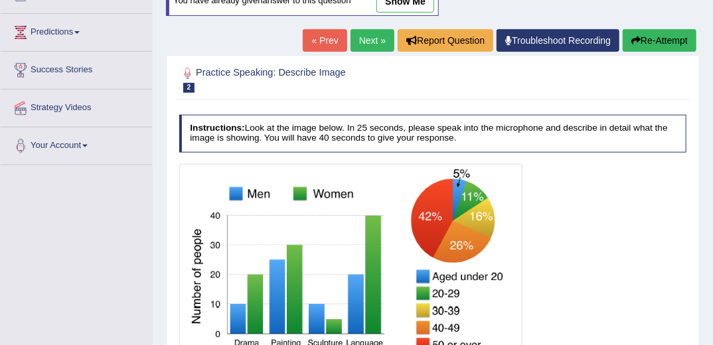
scroll to position [151, 0]
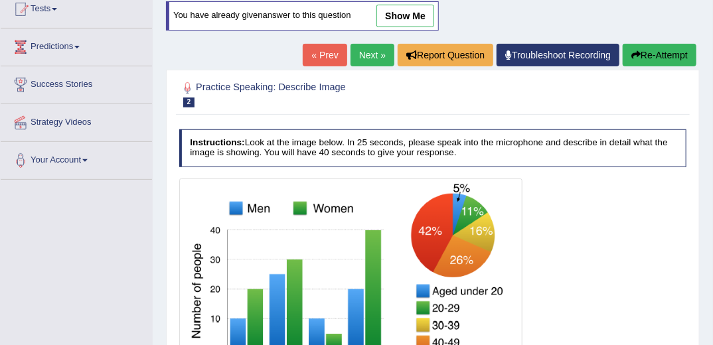
drag, startPoint x: 371, startPoint y: 52, endPoint x: 377, endPoint y: 67, distance: 15.8
click at [371, 52] on link "Next »" at bounding box center [372, 55] width 44 height 23
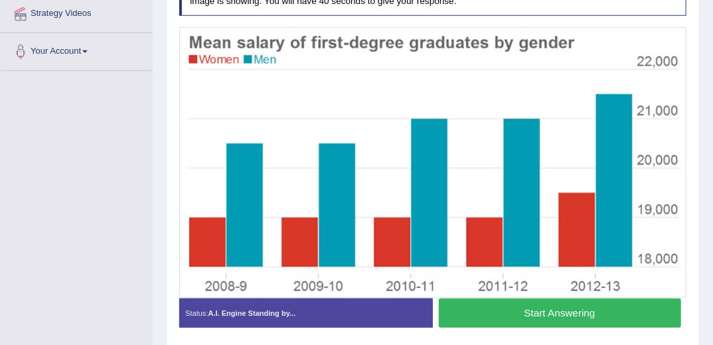
scroll to position [318, 0]
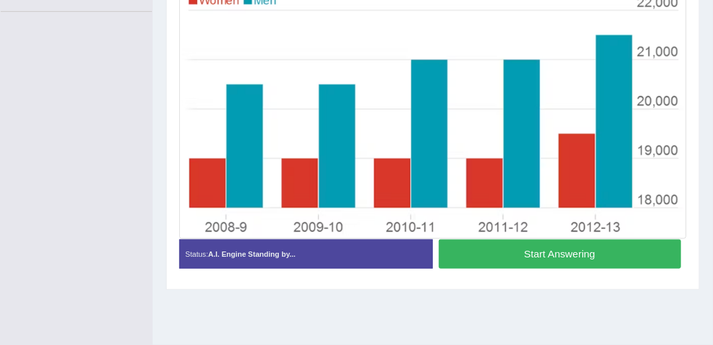
click at [525, 255] on button "Start Answering" at bounding box center [560, 254] width 242 height 29
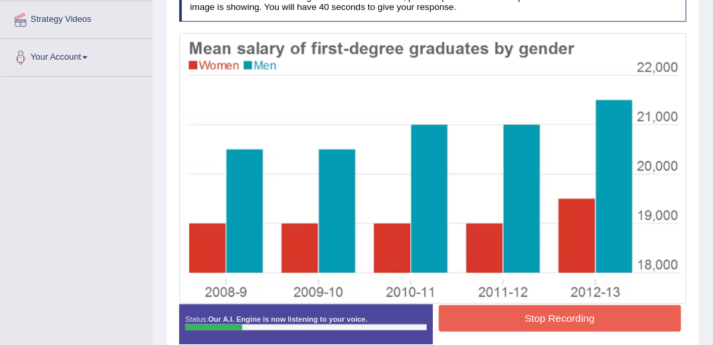
scroll to position [265, 0]
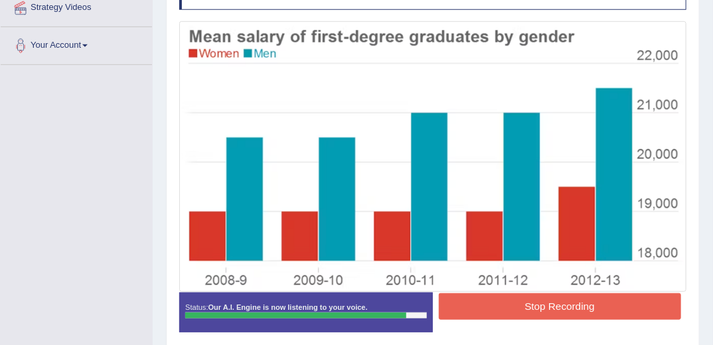
click at [581, 305] on button "Stop Recording" at bounding box center [560, 306] width 242 height 26
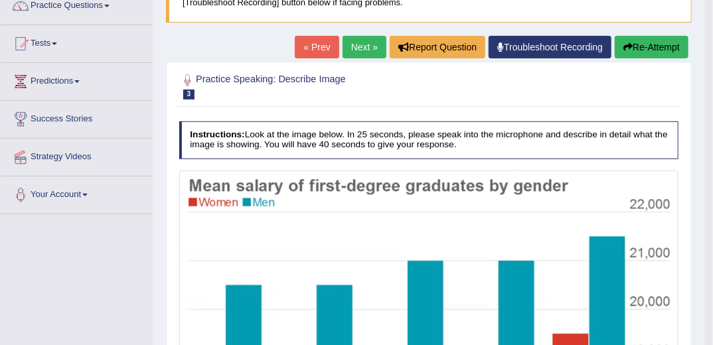
scroll to position [0, 0]
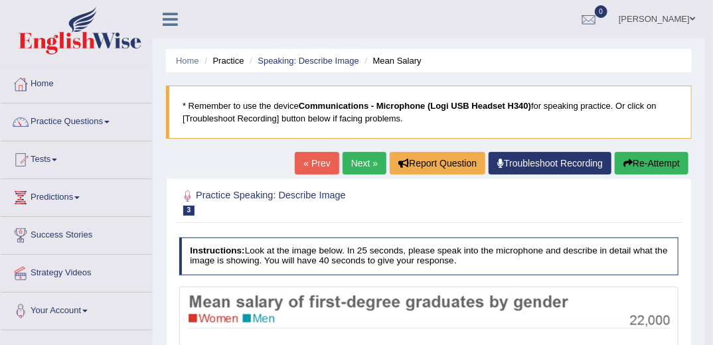
click at [630, 165] on icon "button" at bounding box center [627, 163] width 9 height 9
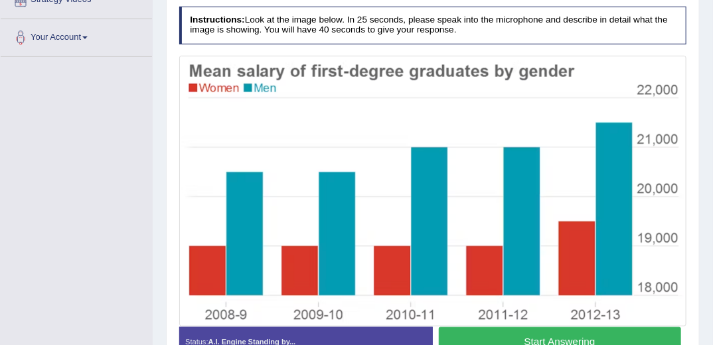
scroll to position [318, 0]
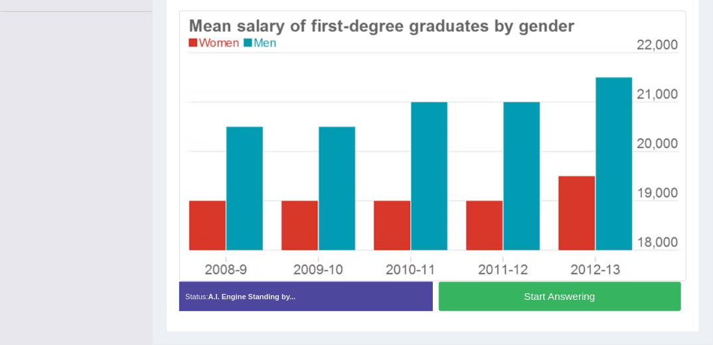
click at [559, 295] on button "Start Answering" at bounding box center [560, 296] width 242 height 29
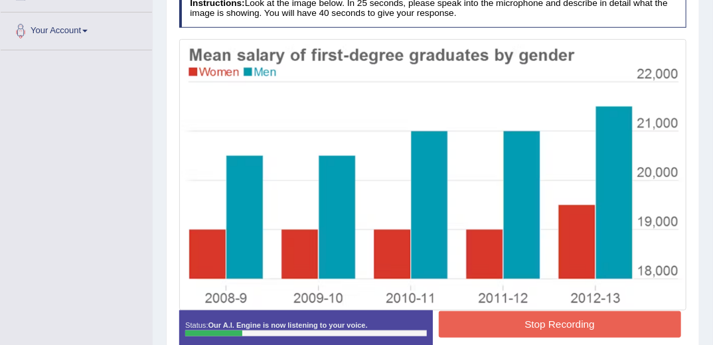
scroll to position [299, 0]
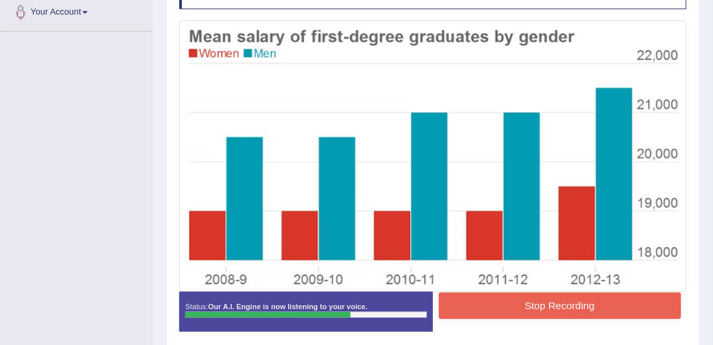
click at [509, 306] on button "Stop Recording" at bounding box center [560, 306] width 242 height 26
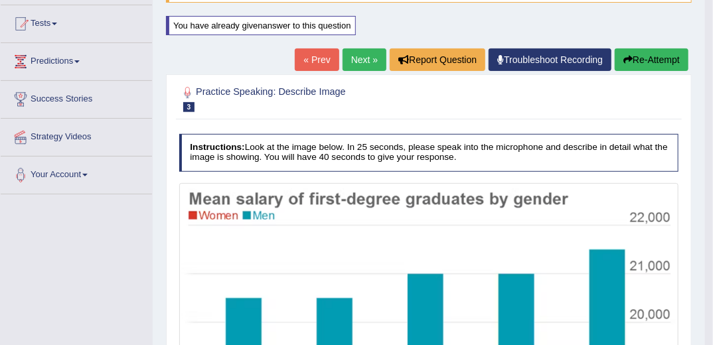
scroll to position [86, 0]
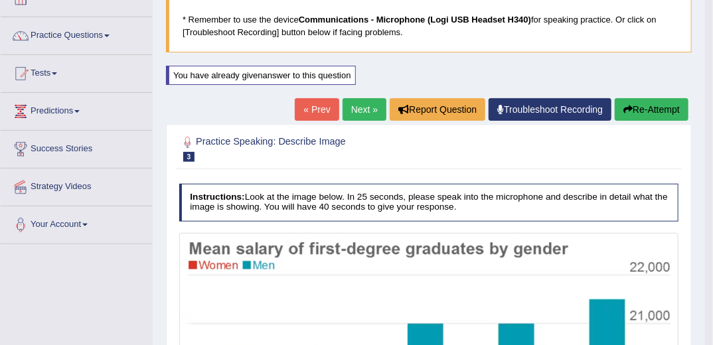
click at [661, 107] on button "Re-Attempt" at bounding box center [651, 109] width 74 height 23
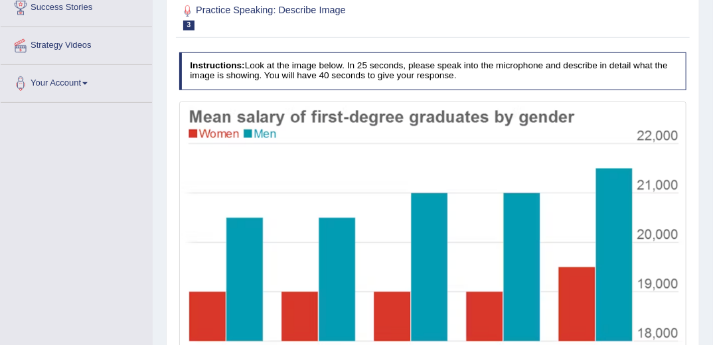
scroll to position [299, 0]
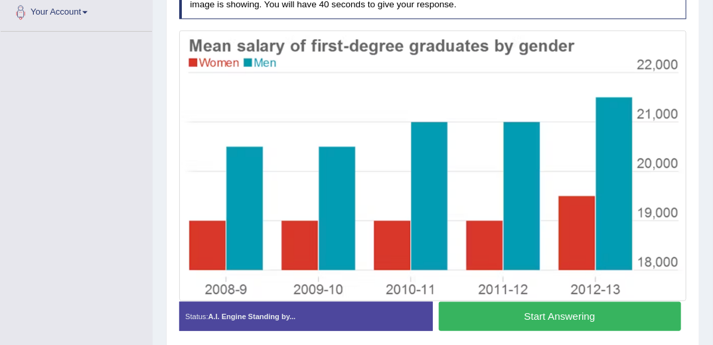
click at [594, 309] on button "Start Answering" at bounding box center [560, 316] width 242 height 29
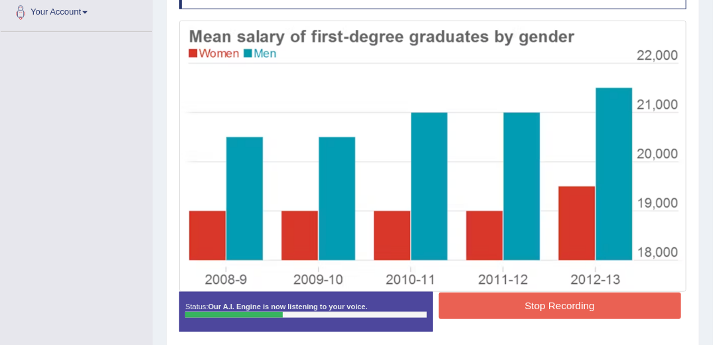
click at [527, 295] on button "Stop Recording" at bounding box center [560, 306] width 242 height 26
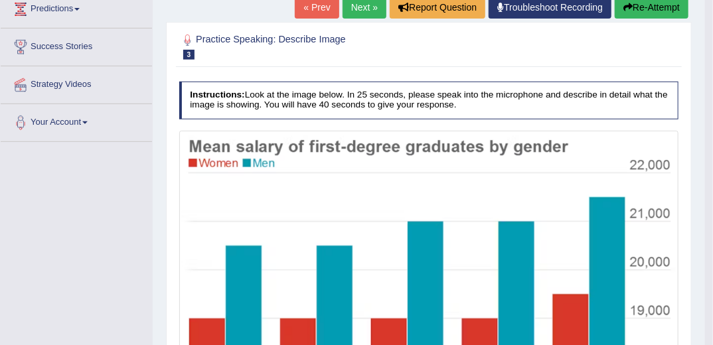
scroll to position [86, 0]
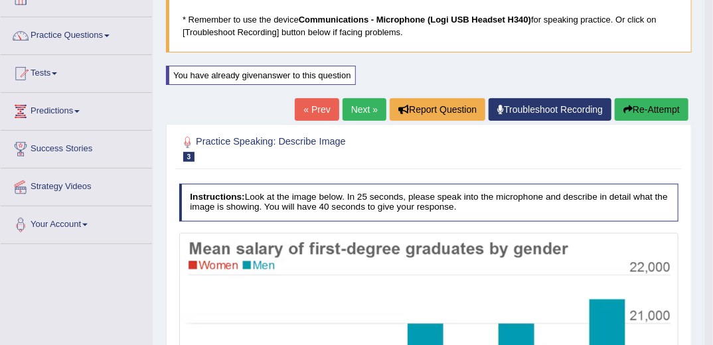
click at [653, 109] on button "Re-Attempt" at bounding box center [651, 109] width 74 height 23
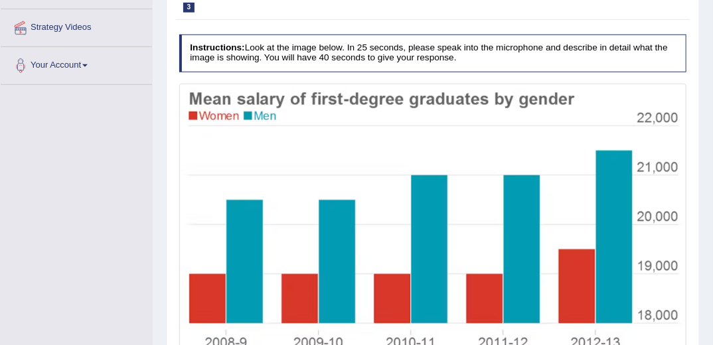
scroll to position [299, 0]
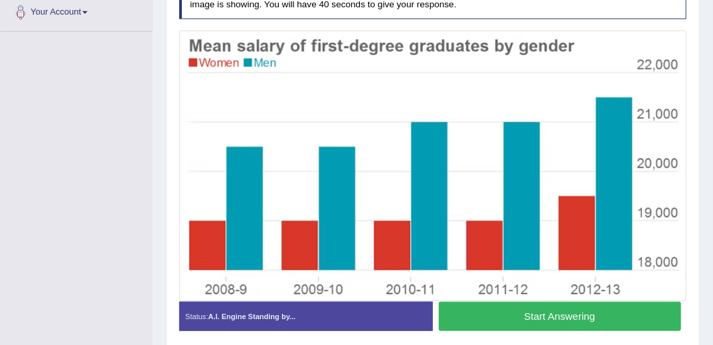
click at [482, 322] on button "Start Answering" at bounding box center [560, 316] width 242 height 29
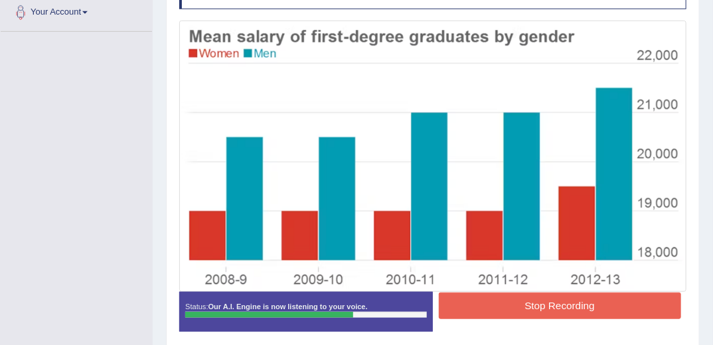
click at [528, 302] on button "Stop Recording" at bounding box center [560, 306] width 242 height 26
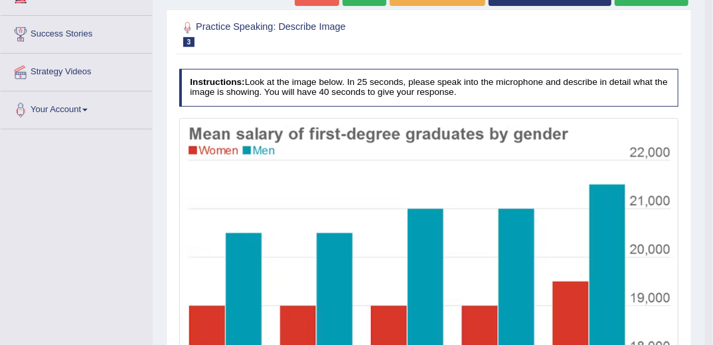
scroll to position [33, 0]
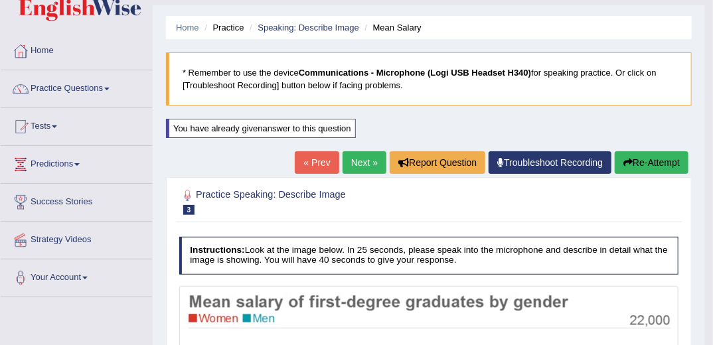
click at [638, 157] on button "Re-Attempt" at bounding box center [651, 162] width 74 height 23
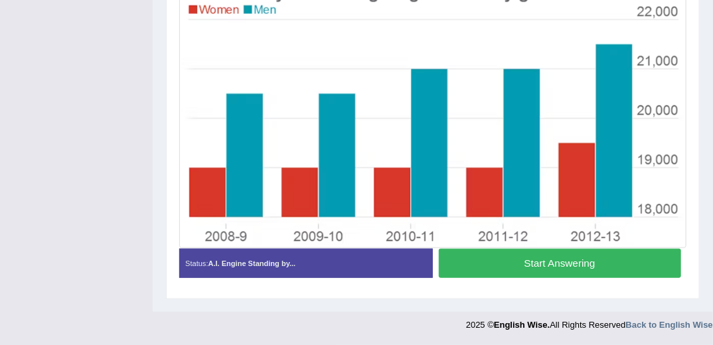
click at [529, 266] on button "Start Answering" at bounding box center [560, 263] width 242 height 29
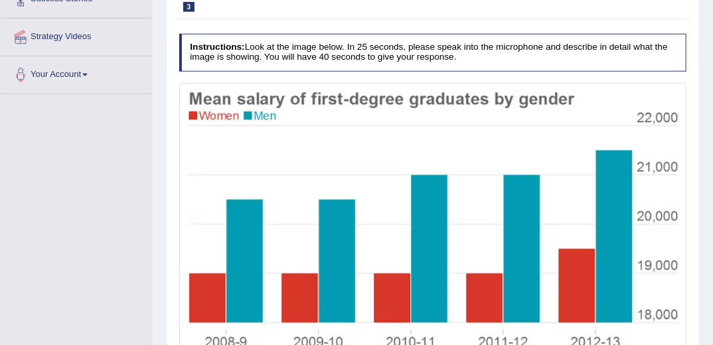
scroll to position [289, 0]
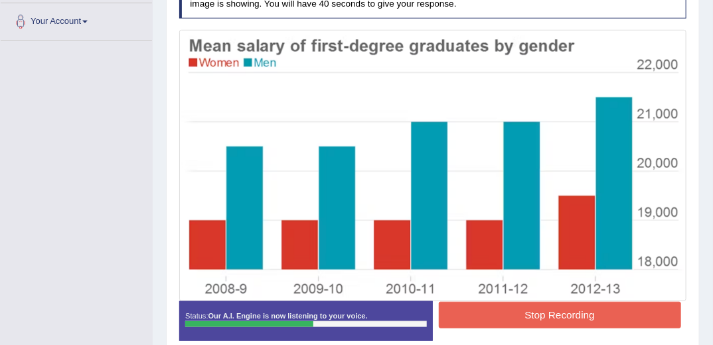
click at [557, 310] on button "Stop Recording" at bounding box center [560, 315] width 242 height 26
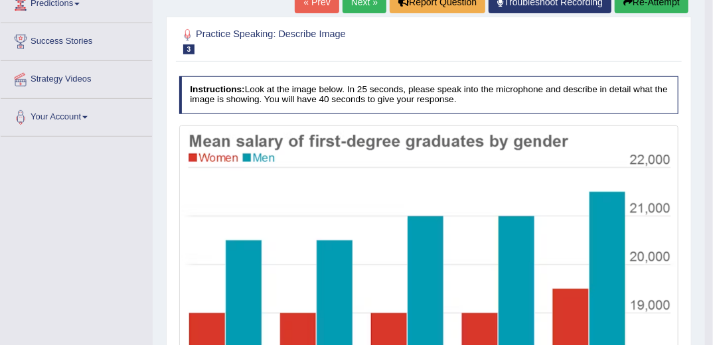
scroll to position [130, 0]
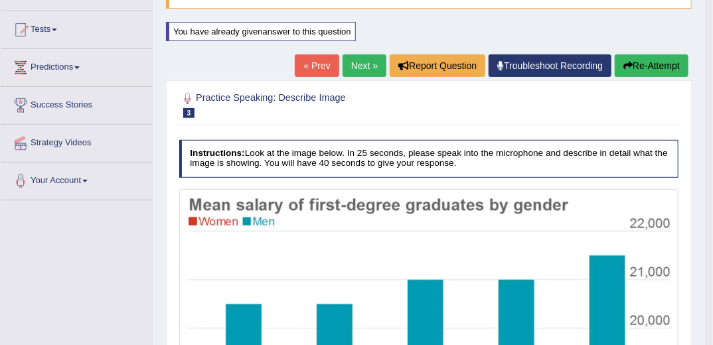
click at [641, 66] on button "Re-Attempt" at bounding box center [651, 65] width 74 height 23
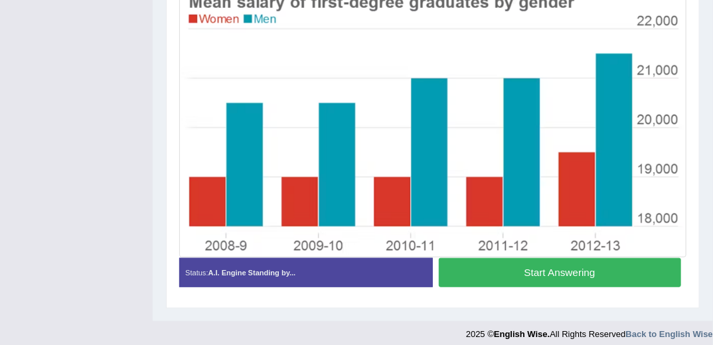
click at [503, 272] on button "Start Answering" at bounding box center [560, 272] width 242 height 29
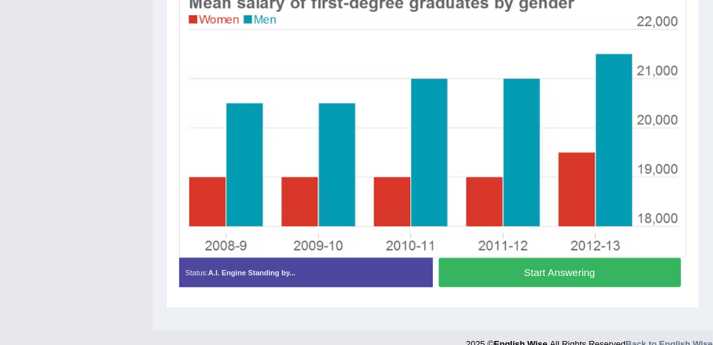
scroll to position [279, 0]
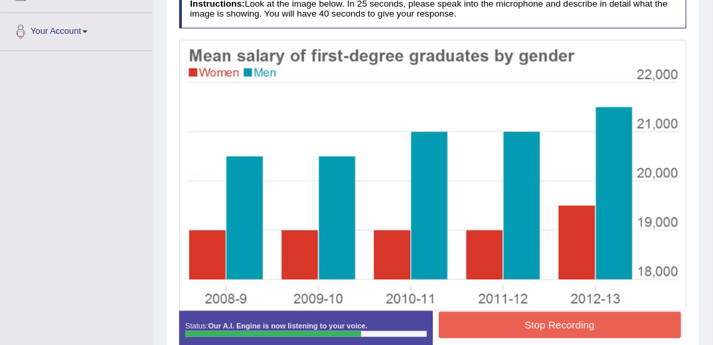
click at [562, 318] on button "Stop Recording" at bounding box center [560, 325] width 242 height 26
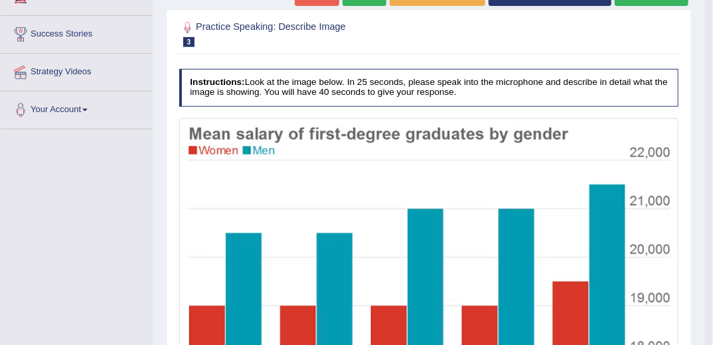
scroll to position [120, 0]
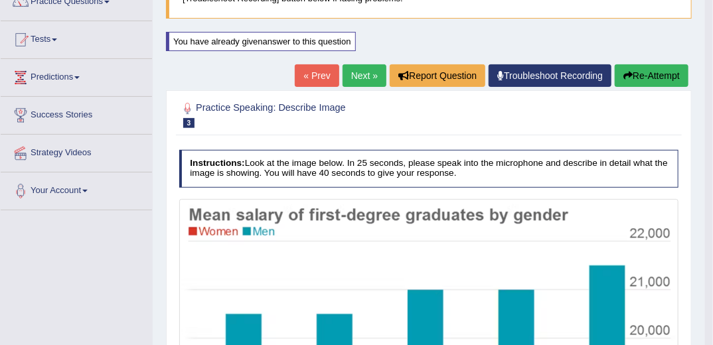
click at [675, 73] on button "Re-Attempt" at bounding box center [651, 75] width 74 height 23
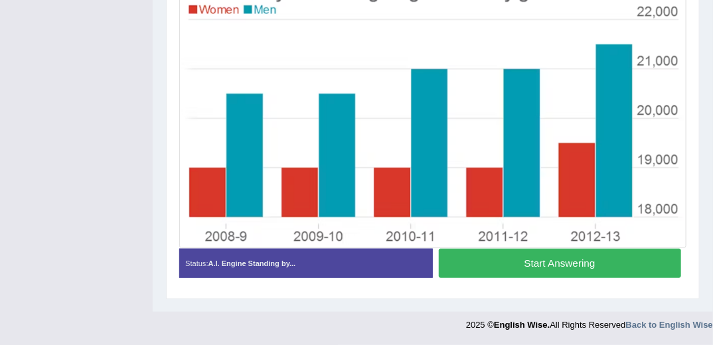
click at [528, 263] on button "Start Answering" at bounding box center [560, 263] width 242 height 29
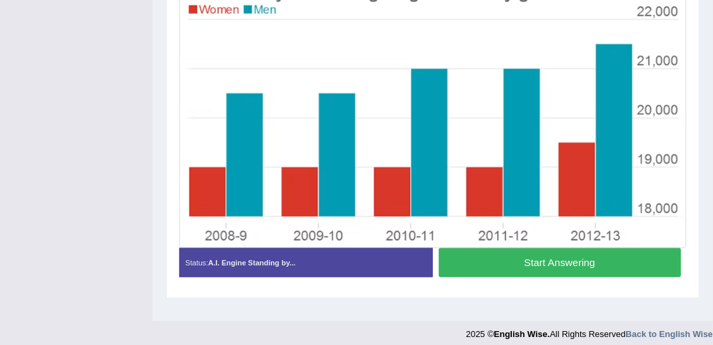
scroll to position [289, 0]
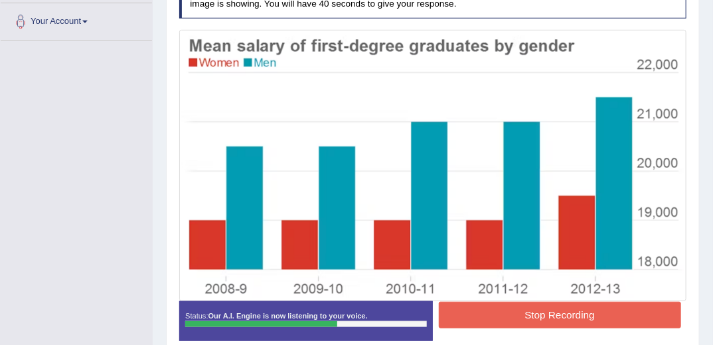
click at [529, 320] on button "Stop Recording" at bounding box center [560, 315] width 242 height 26
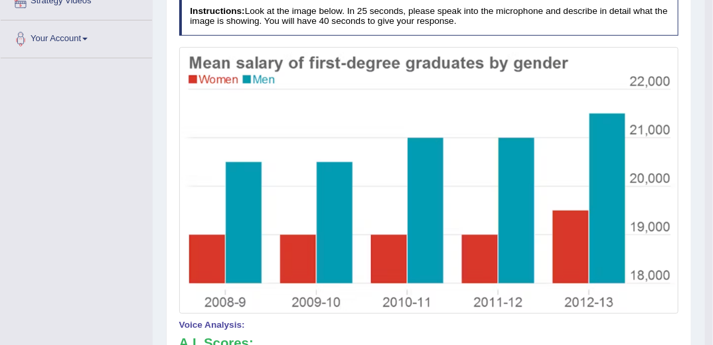
scroll to position [183, 0]
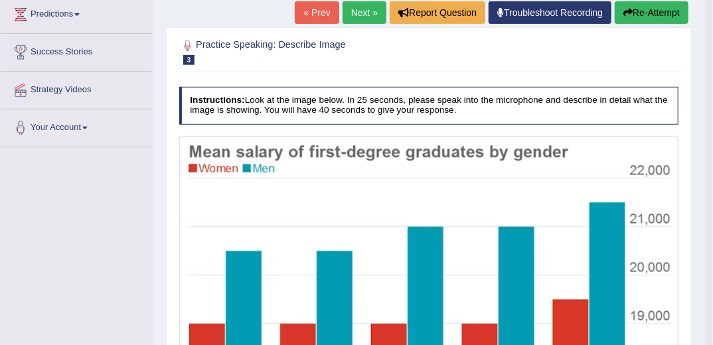
click at [653, 19] on button "Re-Attempt" at bounding box center [651, 12] width 74 height 23
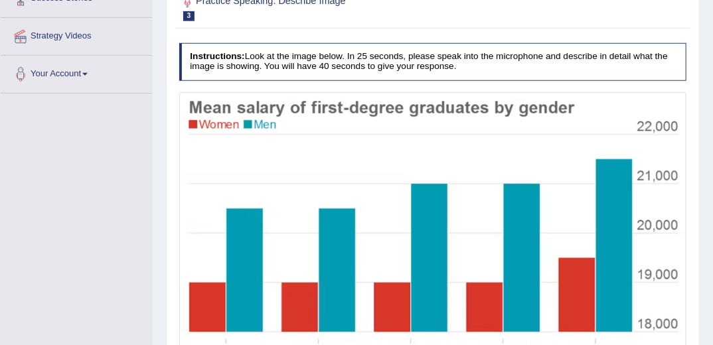
scroll to position [293, 0]
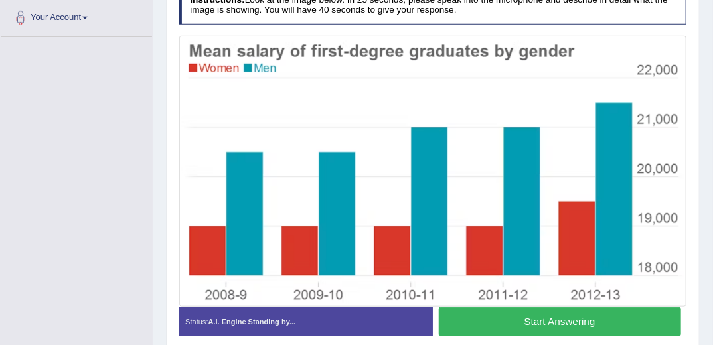
click at [557, 313] on button "Start Answering" at bounding box center [560, 321] width 242 height 29
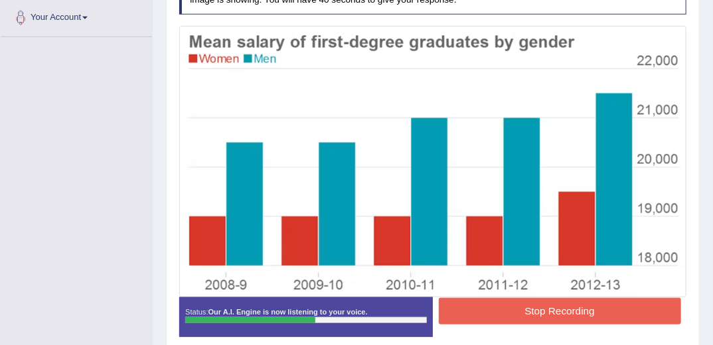
click at [514, 309] on button "Stop Recording" at bounding box center [560, 311] width 242 height 26
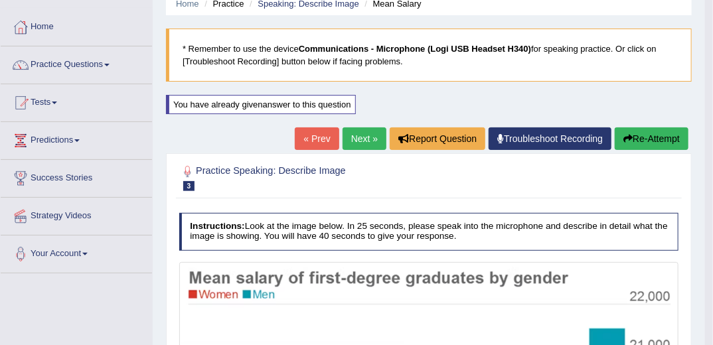
scroll to position [0, 0]
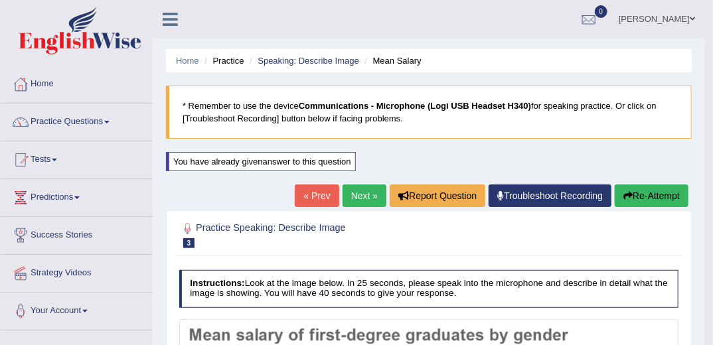
click at [641, 196] on button "Re-Attempt" at bounding box center [651, 195] width 74 height 23
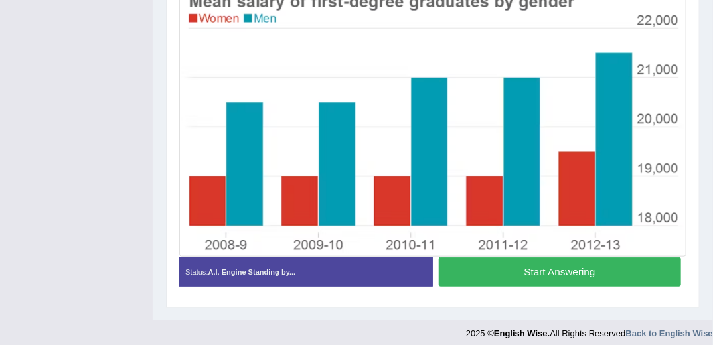
click at [602, 274] on button "Start Answering" at bounding box center [560, 271] width 242 height 29
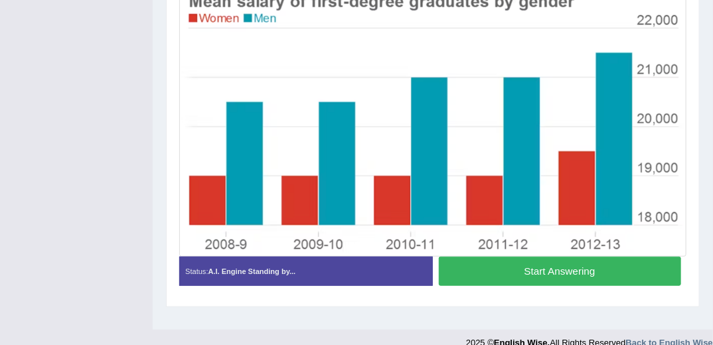
scroll to position [281, 0]
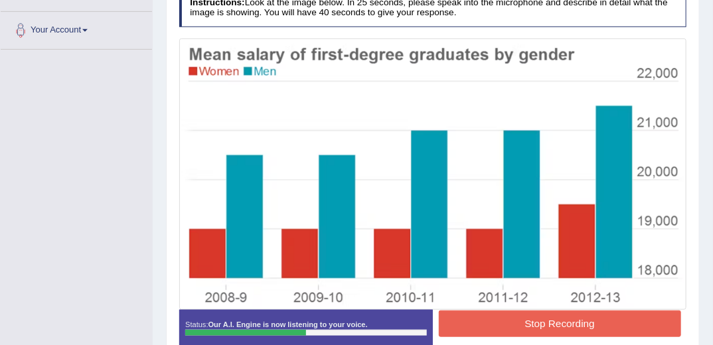
click at [548, 328] on button "Stop Recording" at bounding box center [560, 323] width 242 height 26
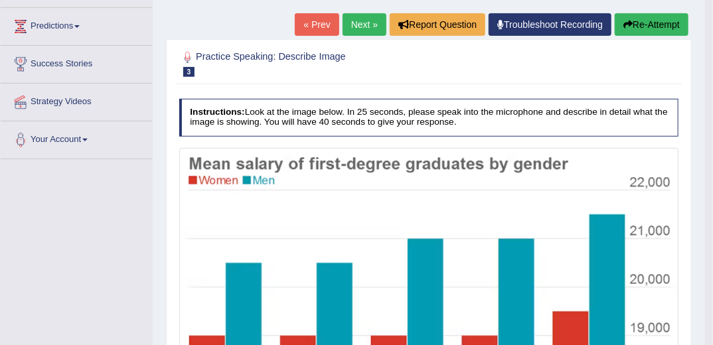
scroll to position [121, 0]
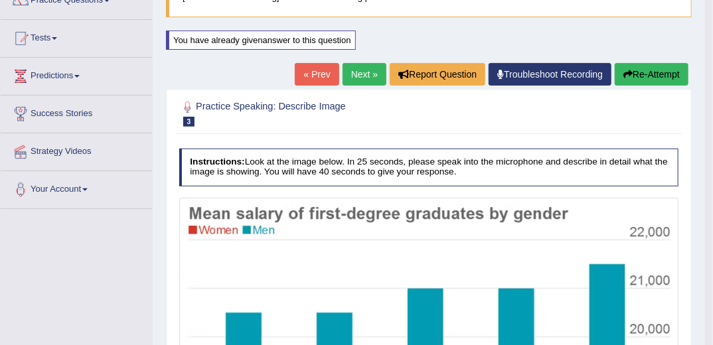
click at [642, 74] on button "Re-Attempt" at bounding box center [651, 74] width 74 height 23
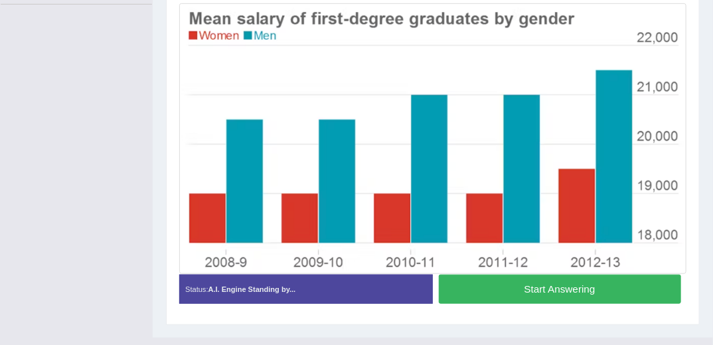
scroll to position [334, 0]
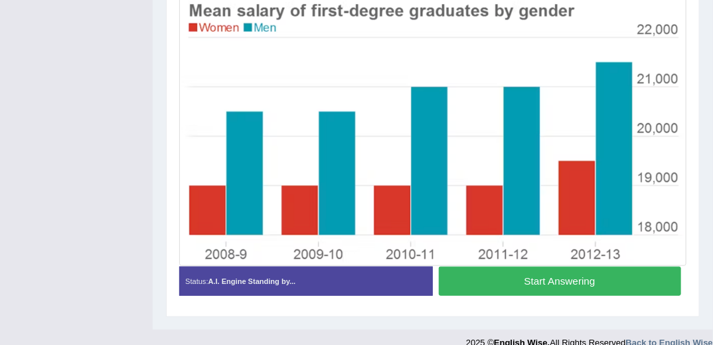
click at [593, 273] on button "Start Answering" at bounding box center [560, 281] width 242 height 29
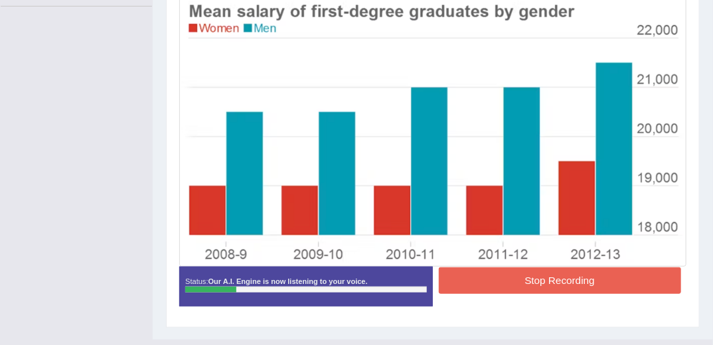
scroll to position [324, 0]
click at [558, 281] on button "Stop Recording" at bounding box center [560, 280] width 242 height 26
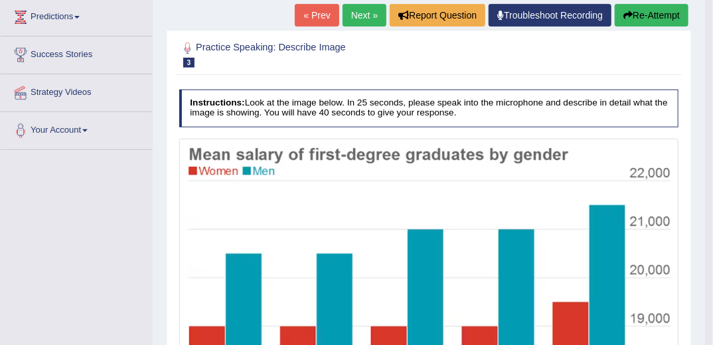
scroll to position [58, 0]
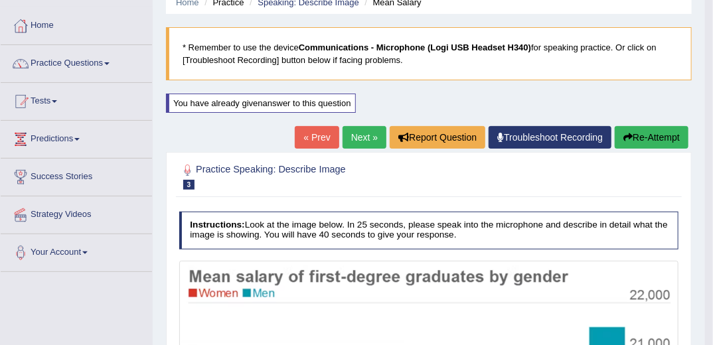
click at [653, 137] on button "Re-Attempt" at bounding box center [651, 137] width 74 height 23
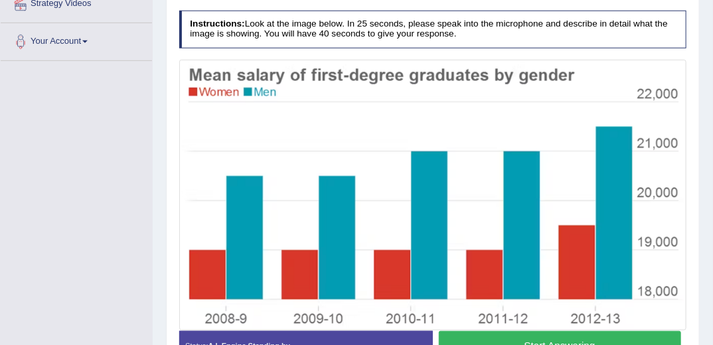
scroll to position [303, 0]
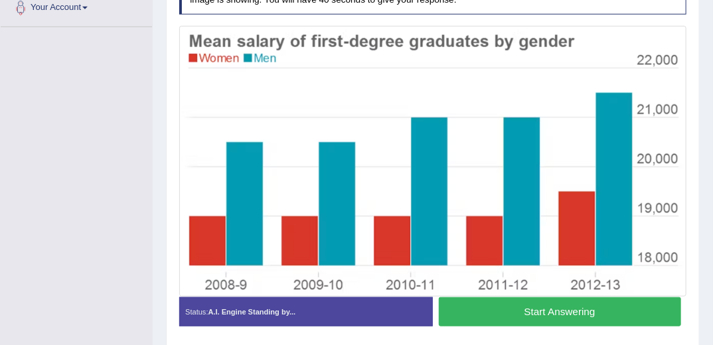
click at [550, 312] on button "Start Answering" at bounding box center [560, 311] width 242 height 29
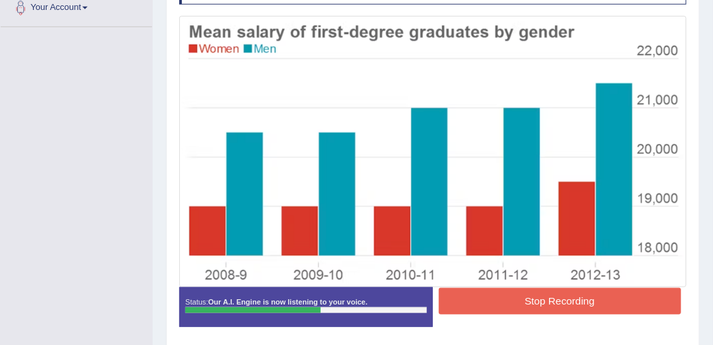
click at [515, 297] on button "Stop Recording" at bounding box center [560, 301] width 242 height 26
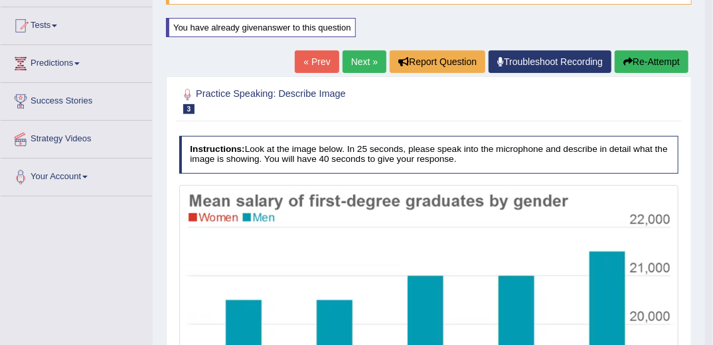
scroll to position [38, 0]
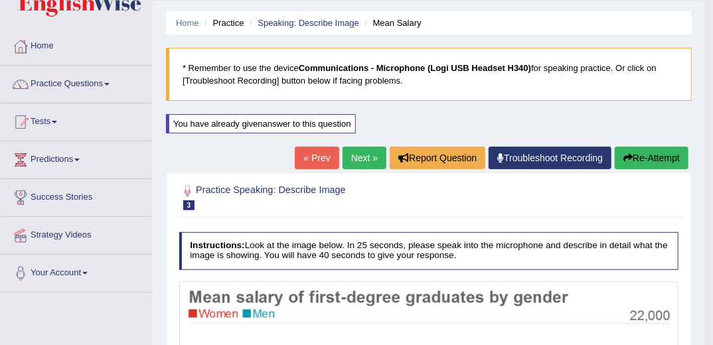
click at [650, 161] on button "Re-Attempt" at bounding box center [651, 158] width 74 height 23
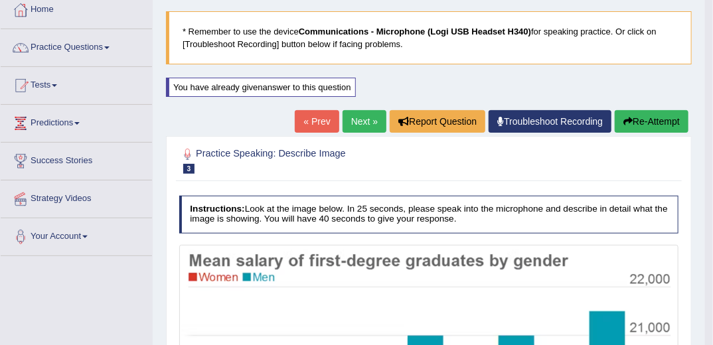
scroll to position [91, 0]
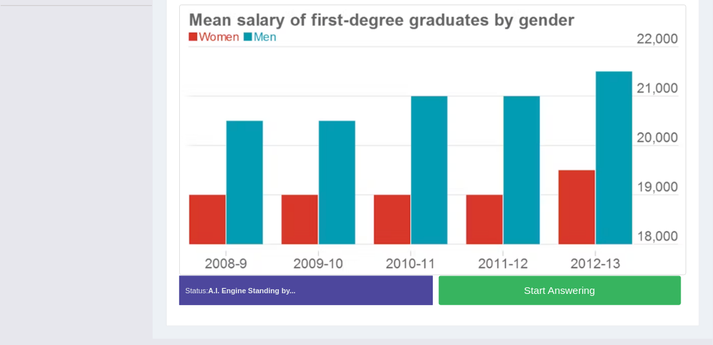
scroll to position [299, 0]
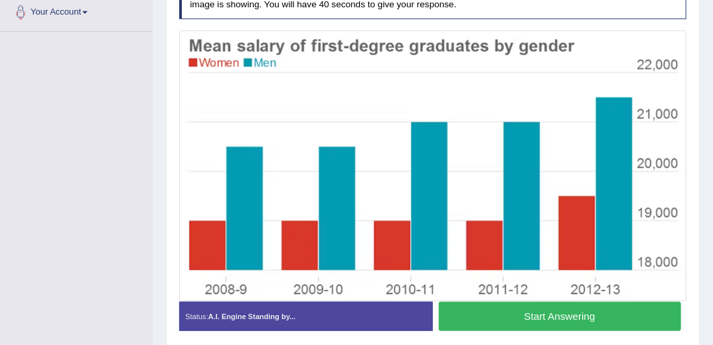
click at [545, 310] on button "Start Answering" at bounding box center [560, 316] width 242 height 29
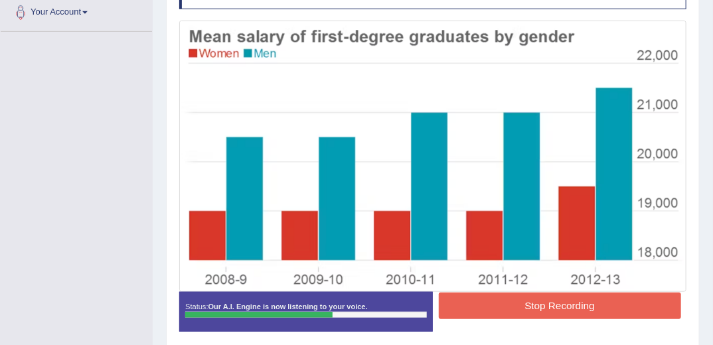
click at [515, 306] on button "Stop Recording" at bounding box center [560, 306] width 242 height 26
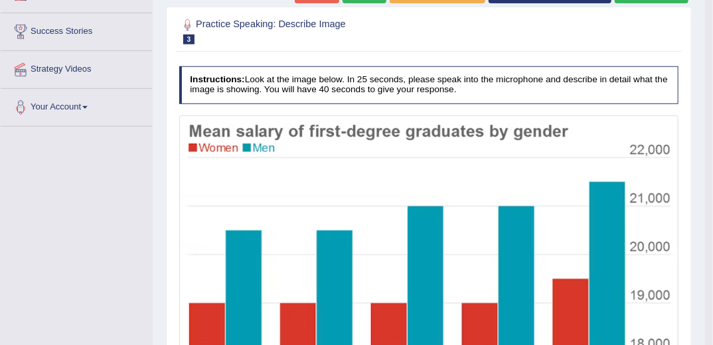
scroll to position [86, 0]
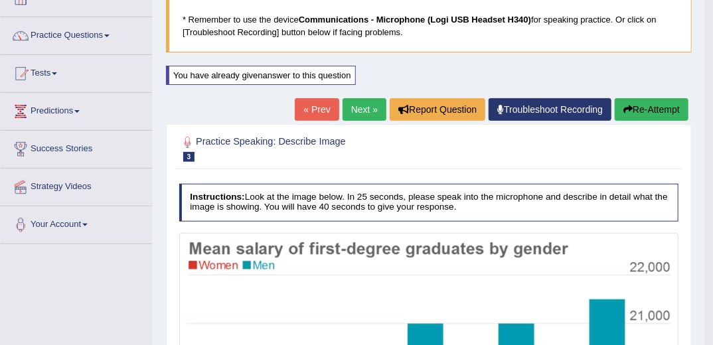
click at [358, 108] on link "Next »" at bounding box center [364, 109] width 44 height 23
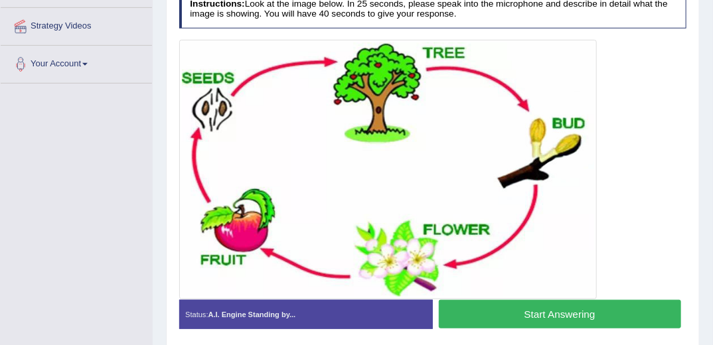
scroll to position [265, 0]
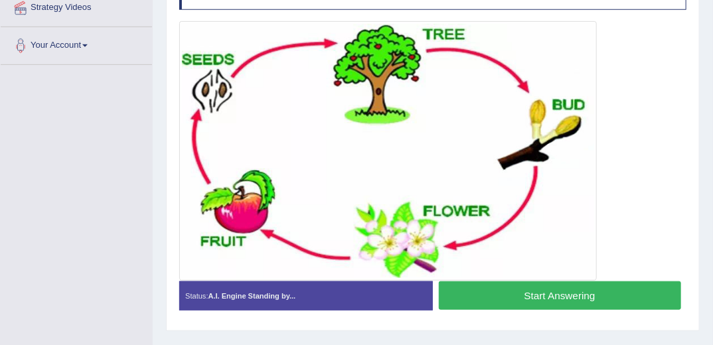
click at [525, 297] on button "Start Answering" at bounding box center [560, 295] width 242 height 29
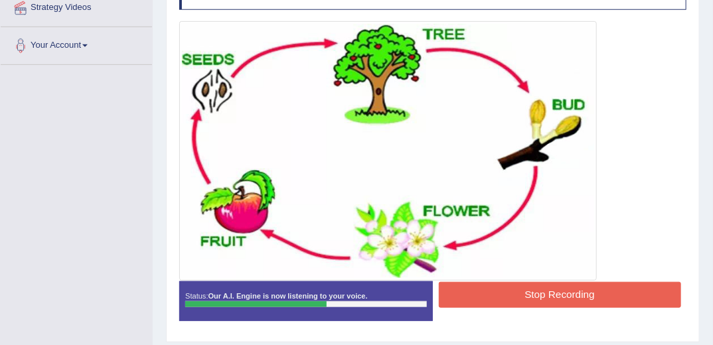
click at [557, 295] on button "Stop Recording" at bounding box center [560, 295] width 242 height 26
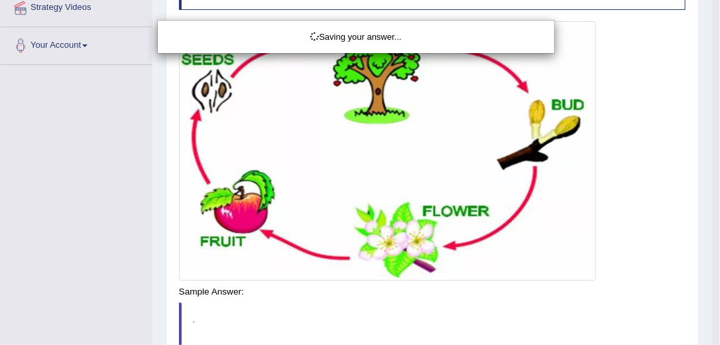
click at [107, 241] on div "Saving your answer..." at bounding box center [360, 172] width 720 height 345
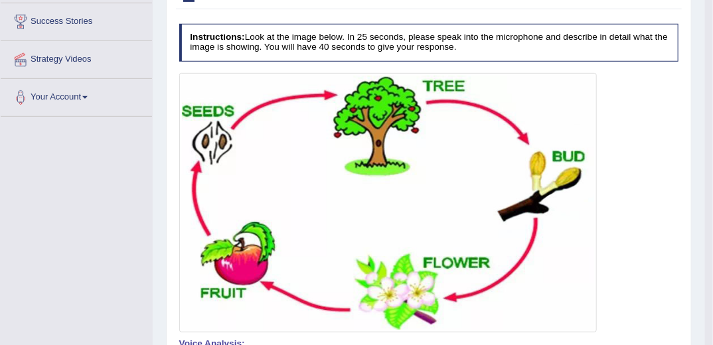
scroll to position [212, 0]
